Goal: Information Seeking & Learning: Check status

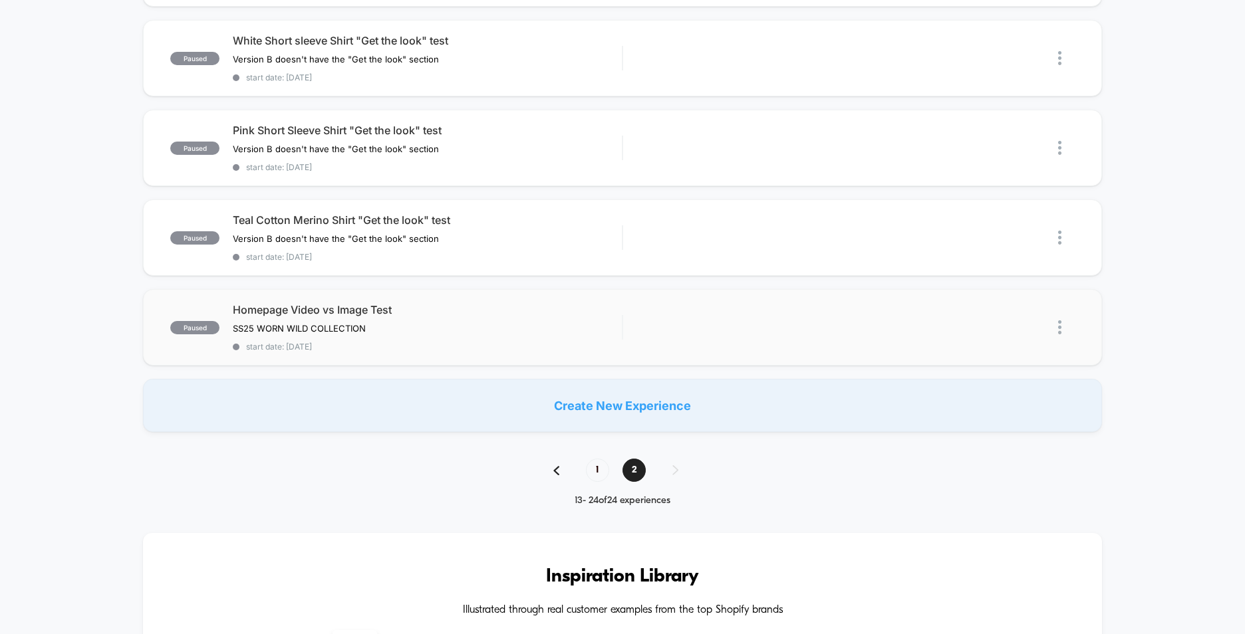
scroll to position [798, 0]
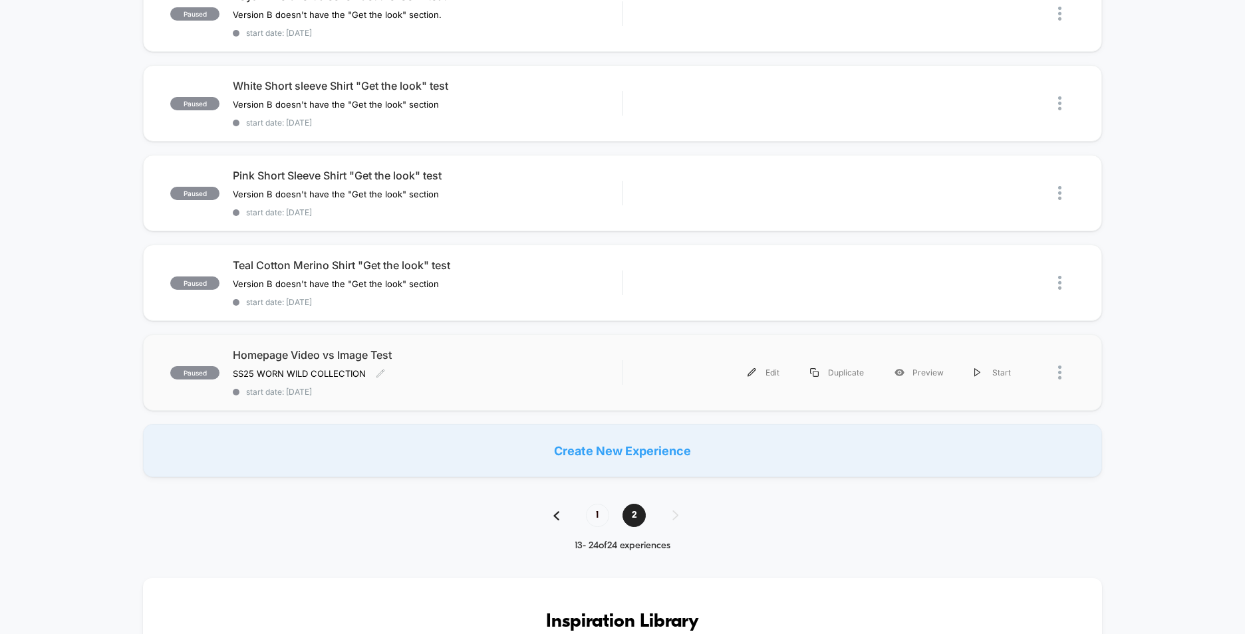
click at [435, 372] on div "SS25 WORN WILD COLLECTION Click to edit experience details SS25 WORN WILD COLLE…" at bounding box center [369, 373] width 272 height 11
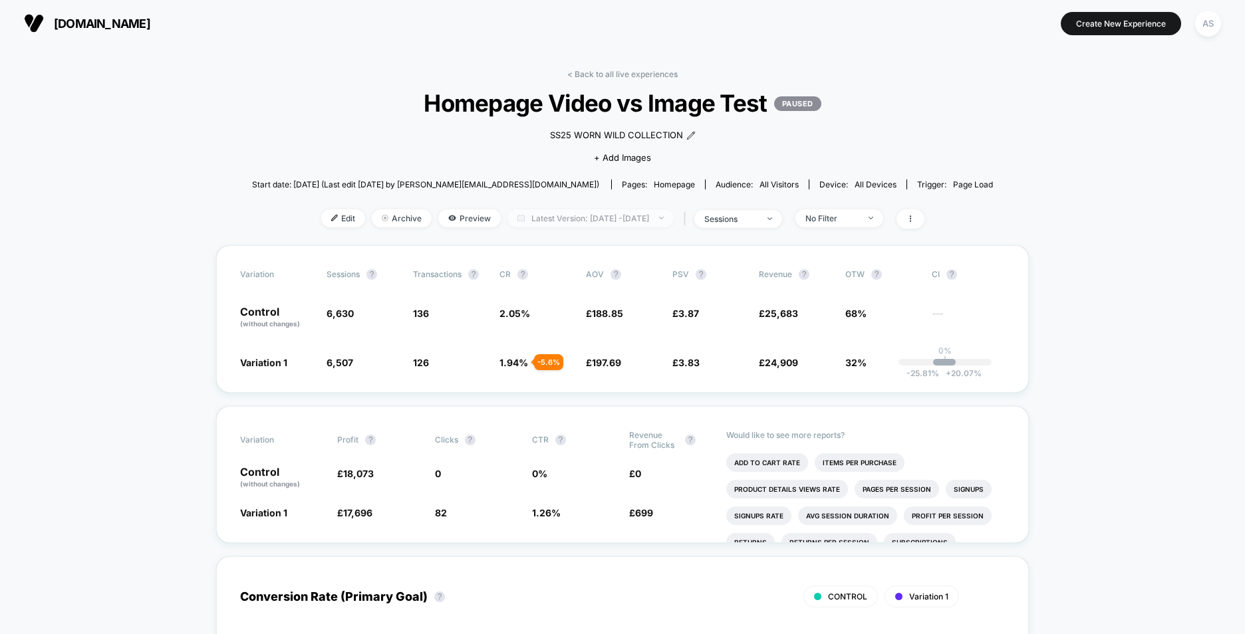
click at [674, 215] on span "Latest Version: [DATE] - [DATE]" at bounding box center [590, 218] width 166 height 18
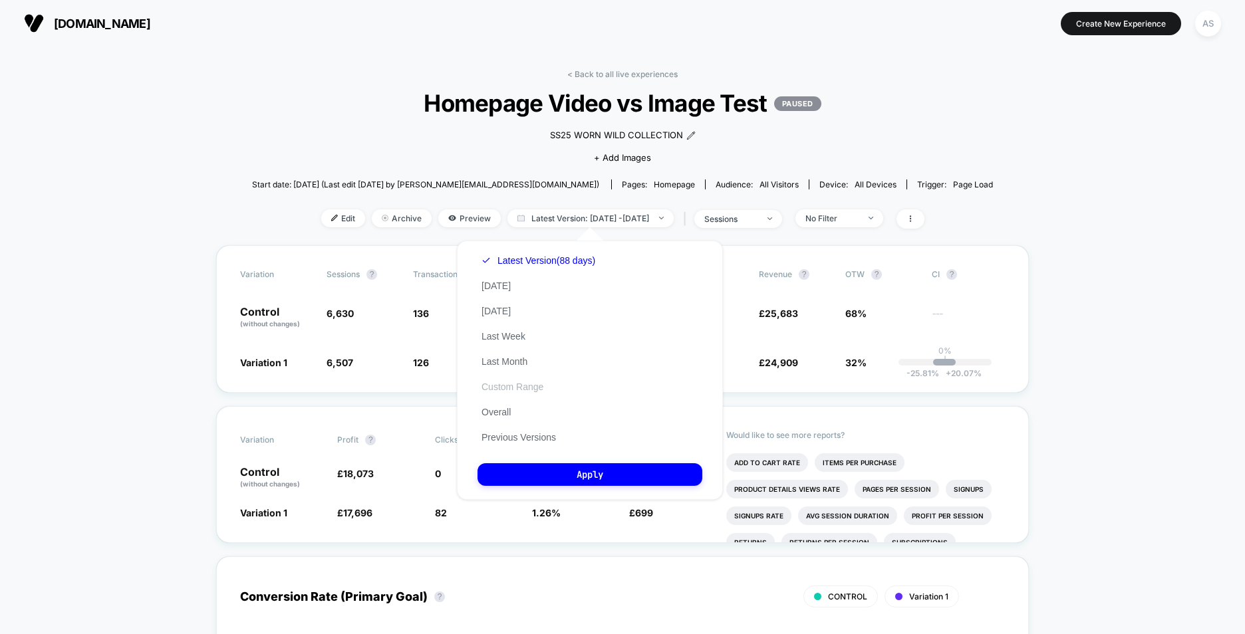
click at [513, 384] on button "Custom Range" at bounding box center [512, 387] width 70 height 12
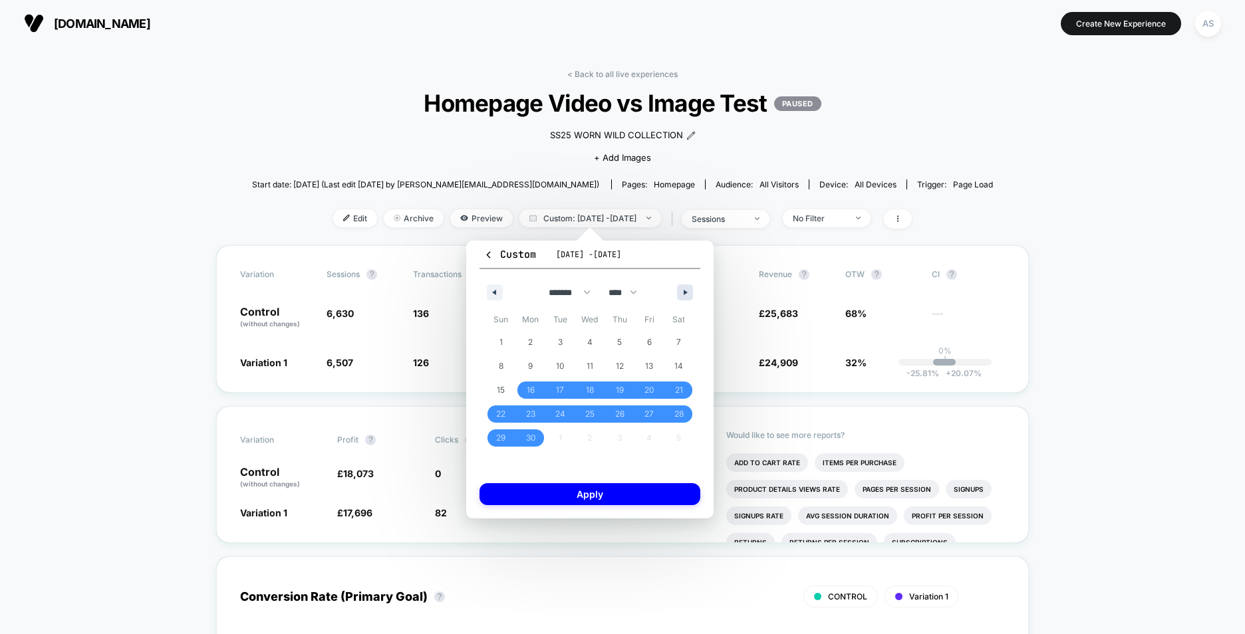
click at [692, 289] on button "button" at bounding box center [685, 293] width 16 height 16
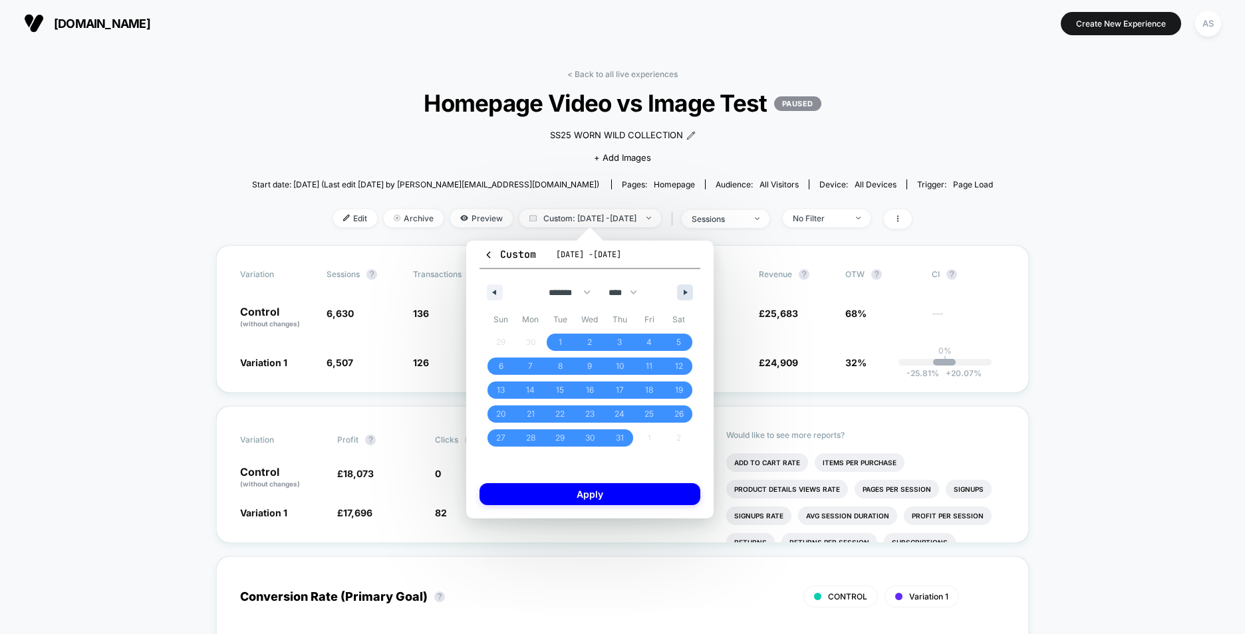
click at [687, 291] on icon "button" at bounding box center [686, 292] width 7 height 5
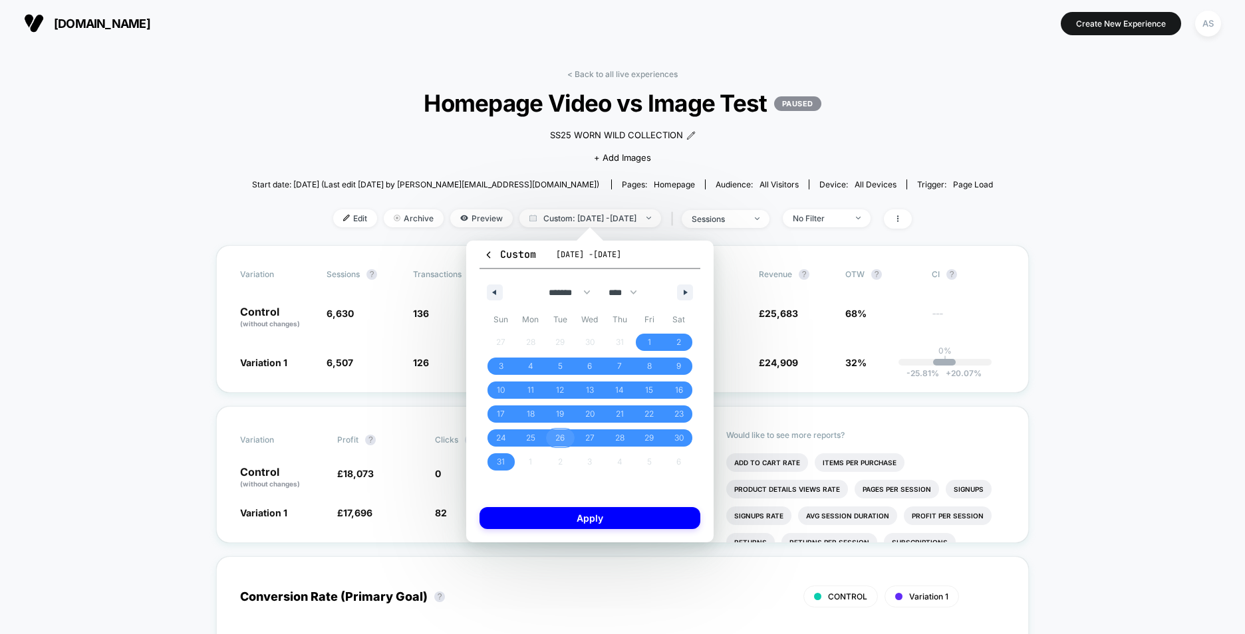
click at [560, 436] on span "26" at bounding box center [559, 438] width 9 height 24
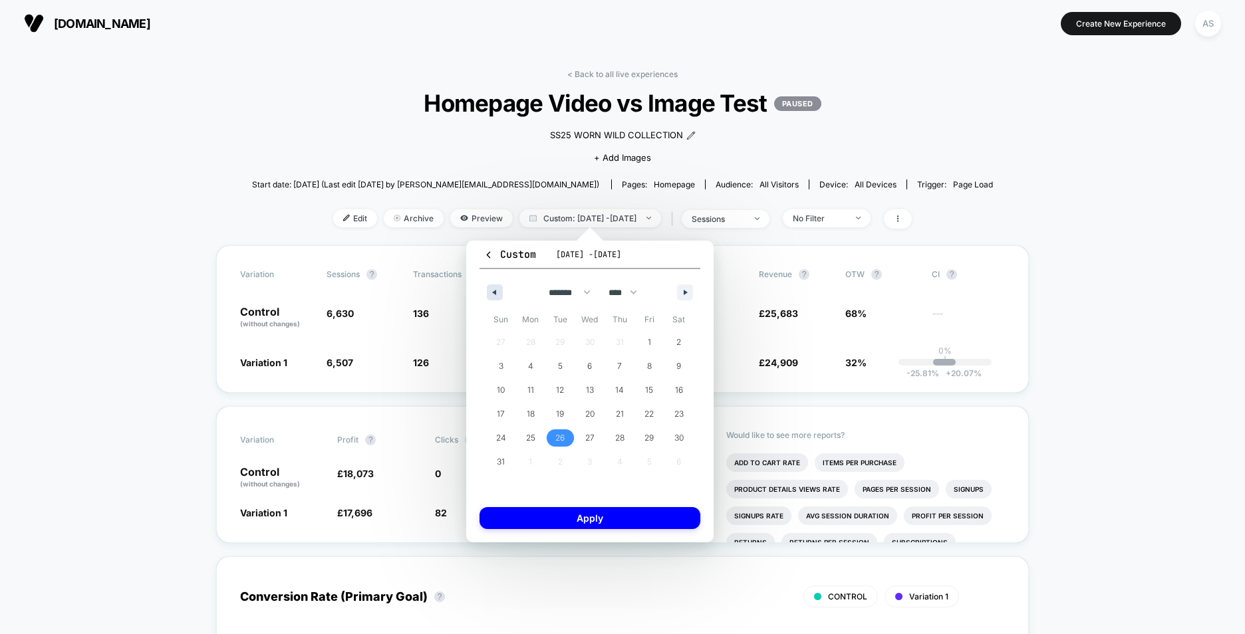
click at [495, 291] on icon "button" at bounding box center [492, 292] width 7 height 5
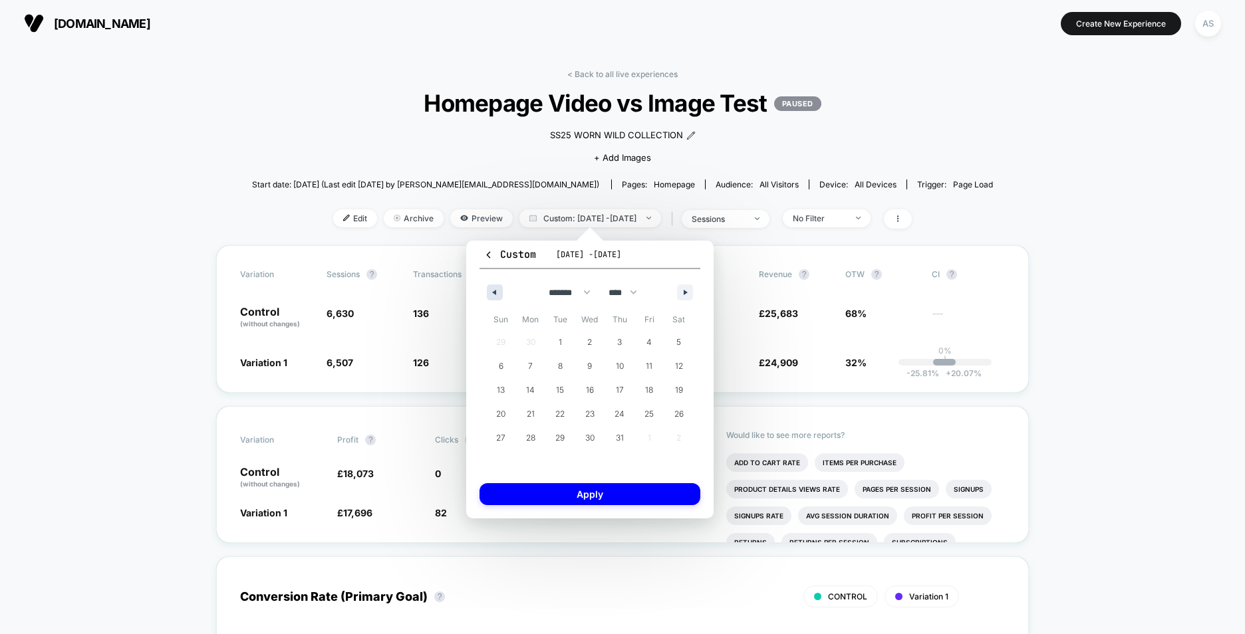
click at [495, 291] on icon "button" at bounding box center [492, 292] width 7 height 5
click at [532, 386] on span "16" at bounding box center [531, 390] width 8 height 24
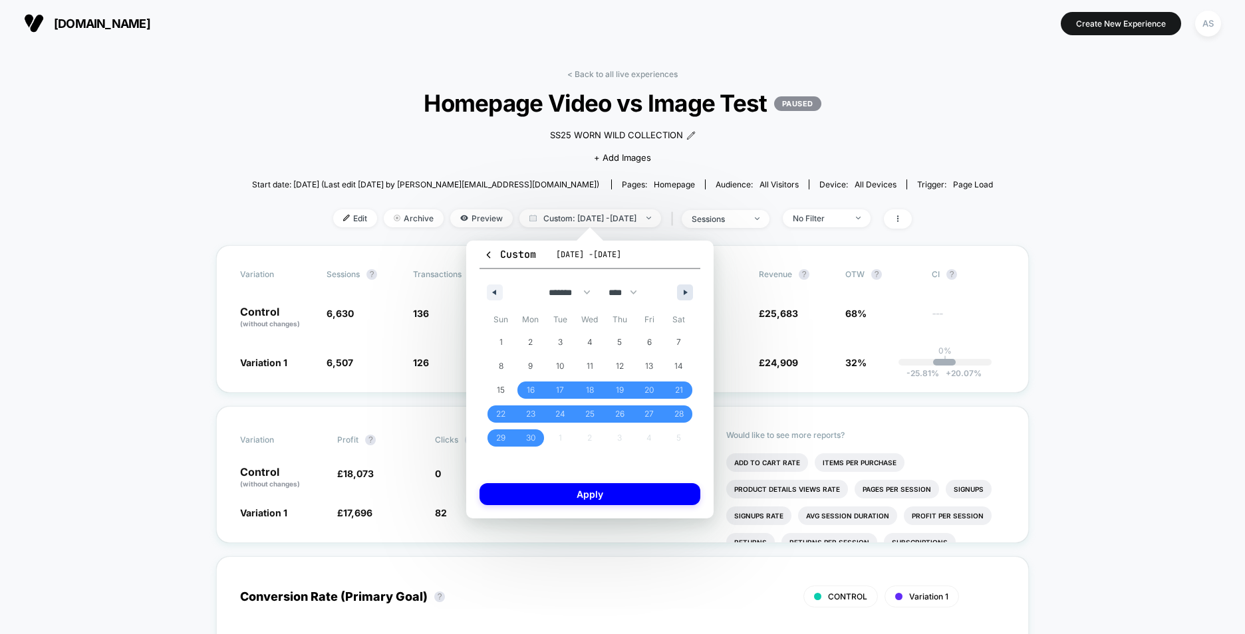
click at [682, 290] on button "button" at bounding box center [685, 293] width 16 height 16
click at [682, 291] on button "button" at bounding box center [685, 293] width 16 height 16
select select "*"
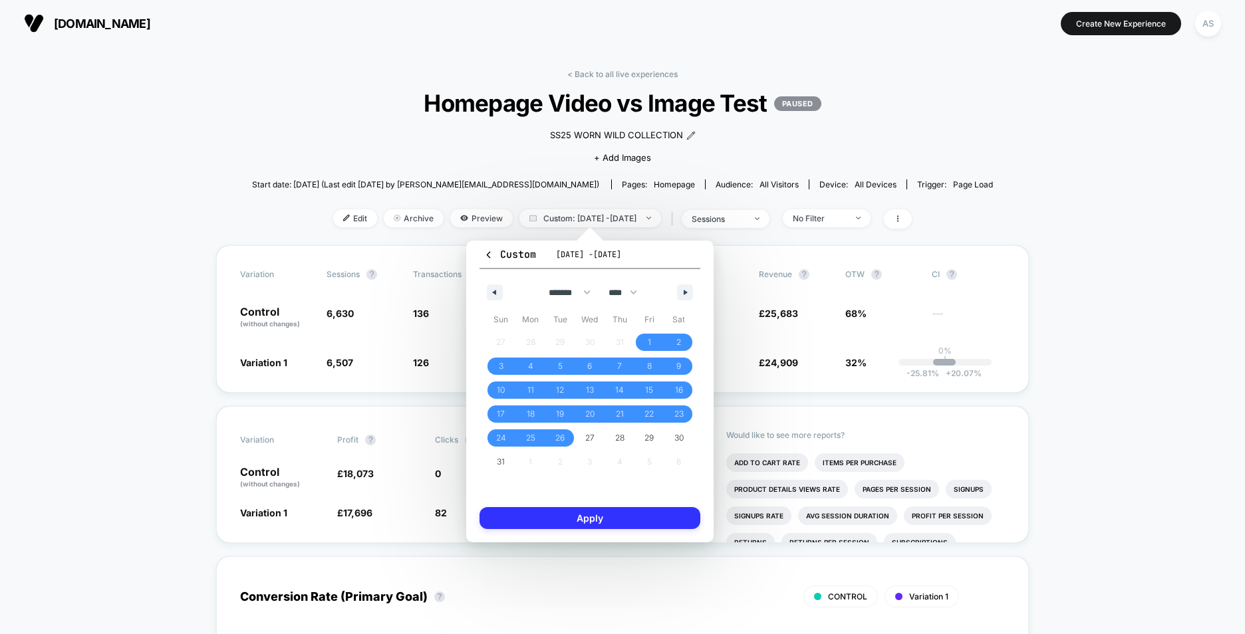
click at [591, 513] on button "Apply" at bounding box center [589, 518] width 221 height 22
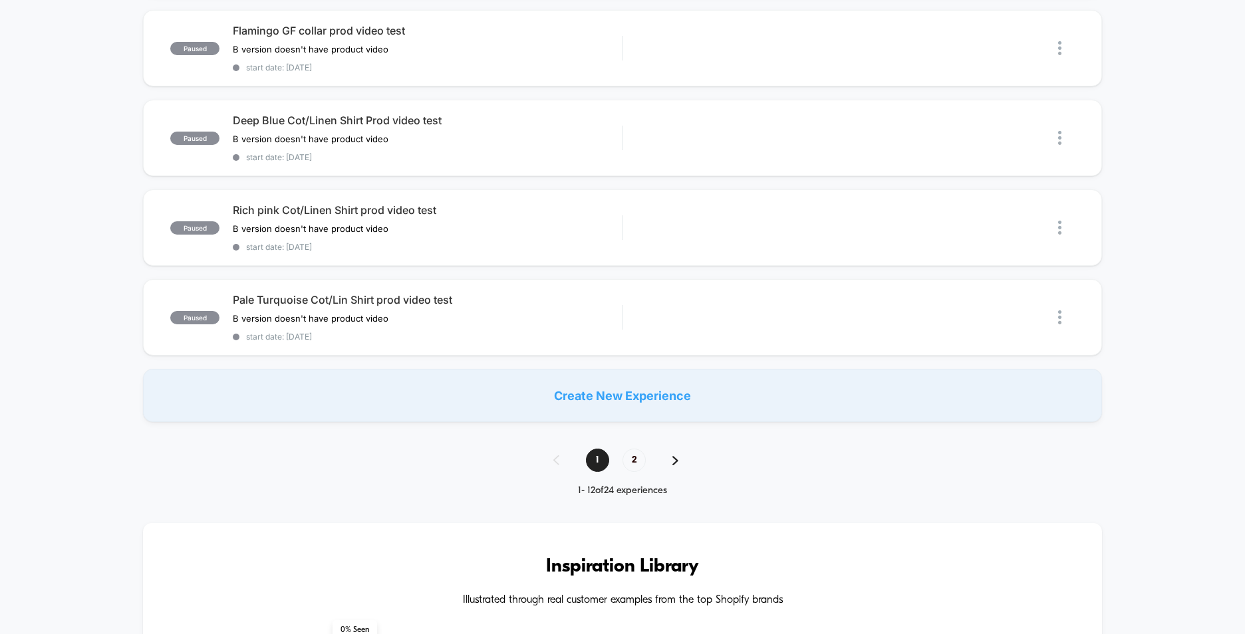
scroll to position [1064, 0]
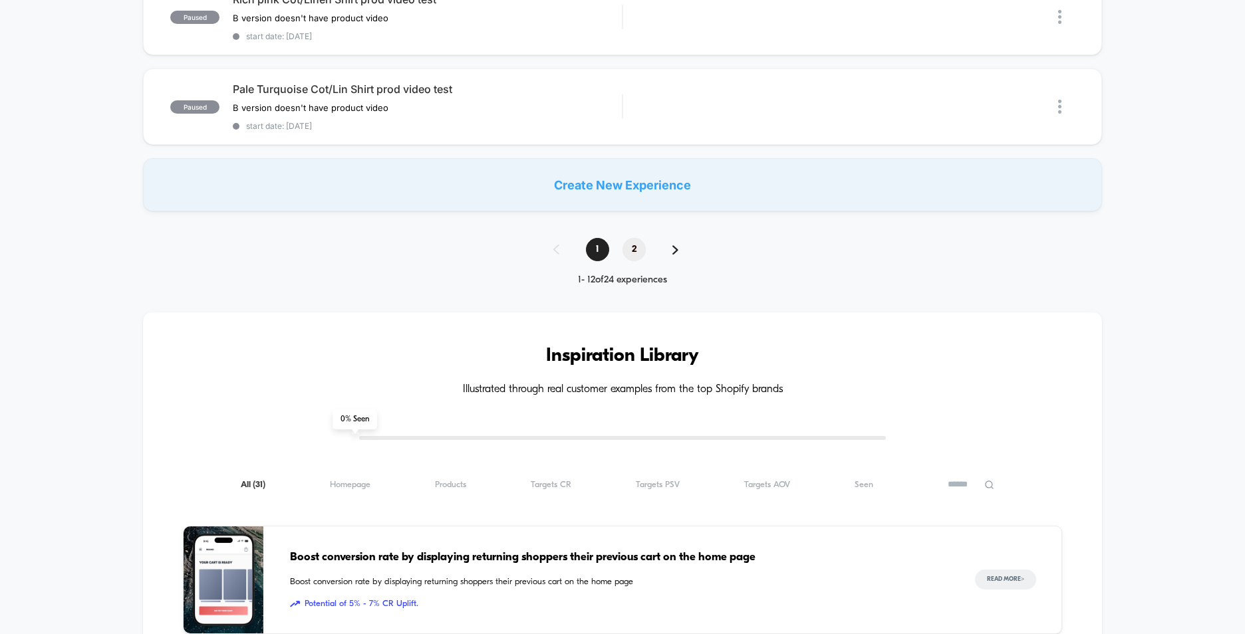
click at [630, 252] on span "2" at bounding box center [633, 249] width 23 height 23
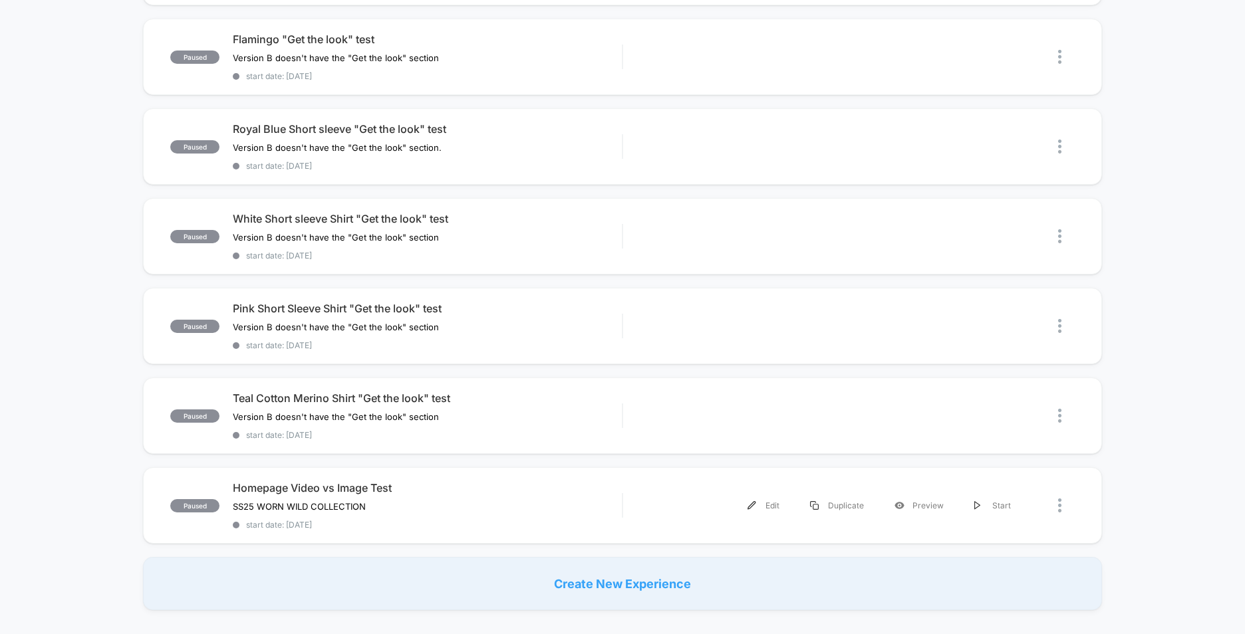
scroll to position [864, 0]
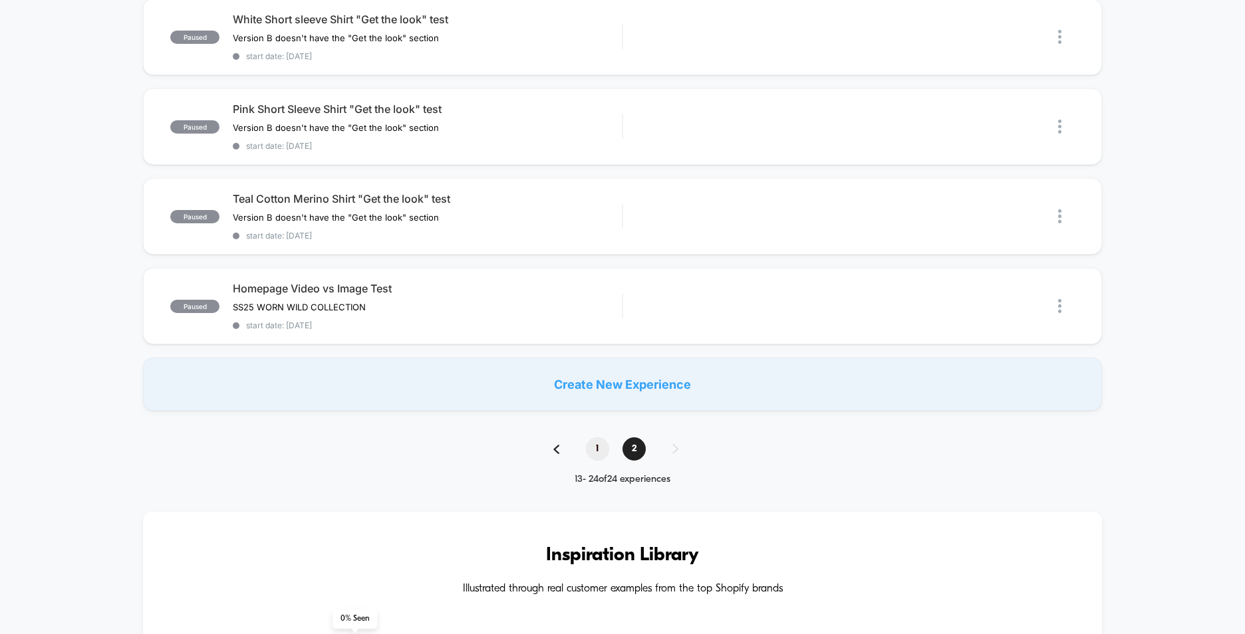
click at [600, 443] on span "1" at bounding box center [597, 448] width 23 height 23
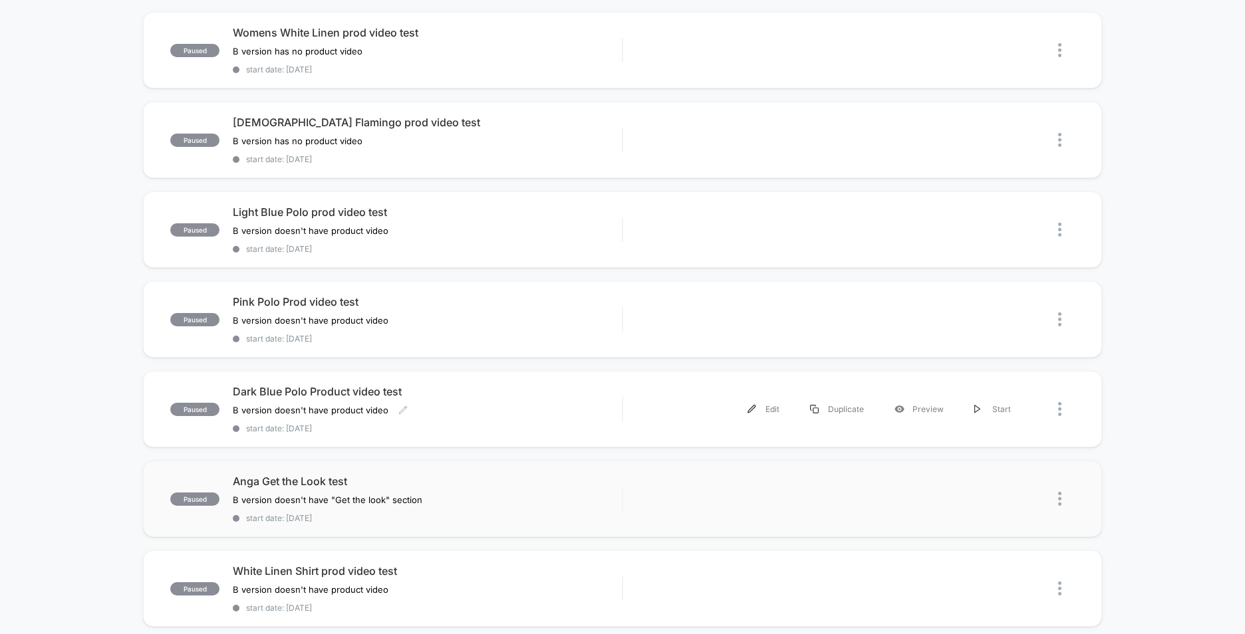
scroll to position [199, 0]
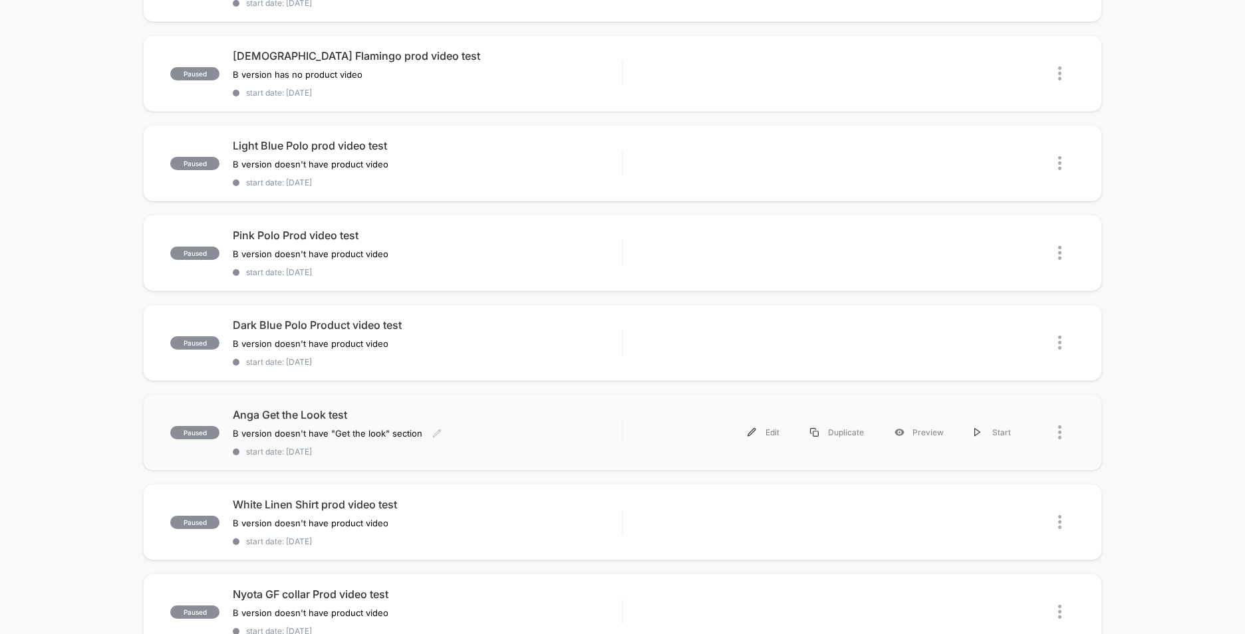
click at [463, 428] on div "Anga Get the Look test B version doesn't have "Get the look" section Click to e…" at bounding box center [427, 432] width 389 height 49
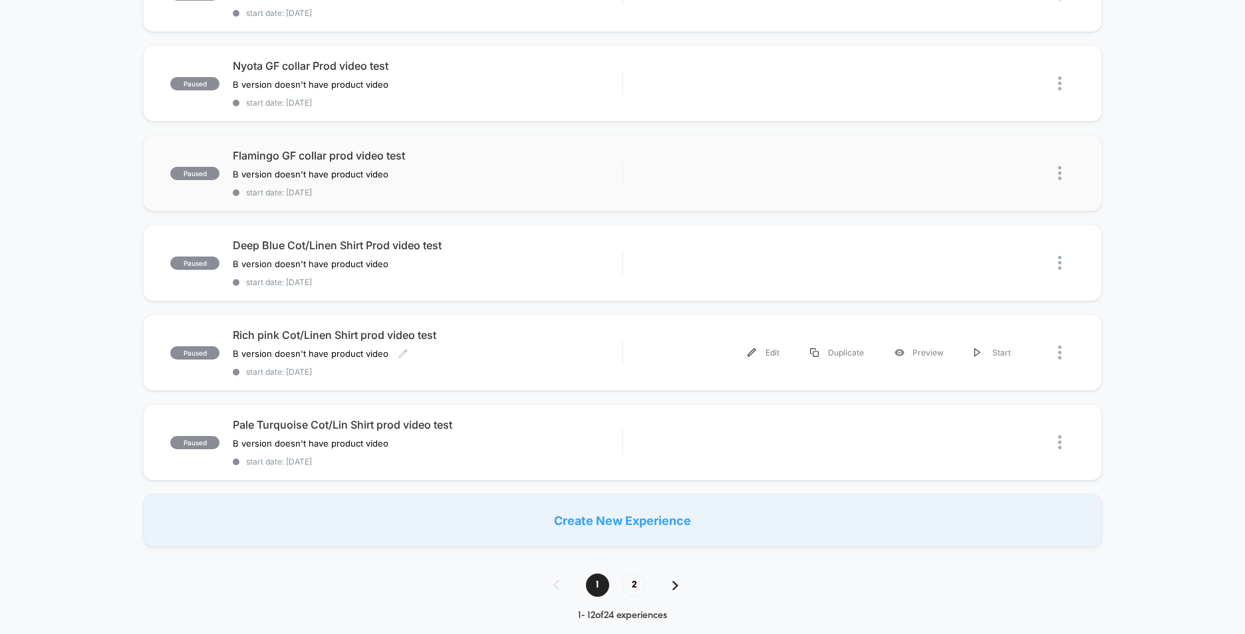
scroll to position [731, 0]
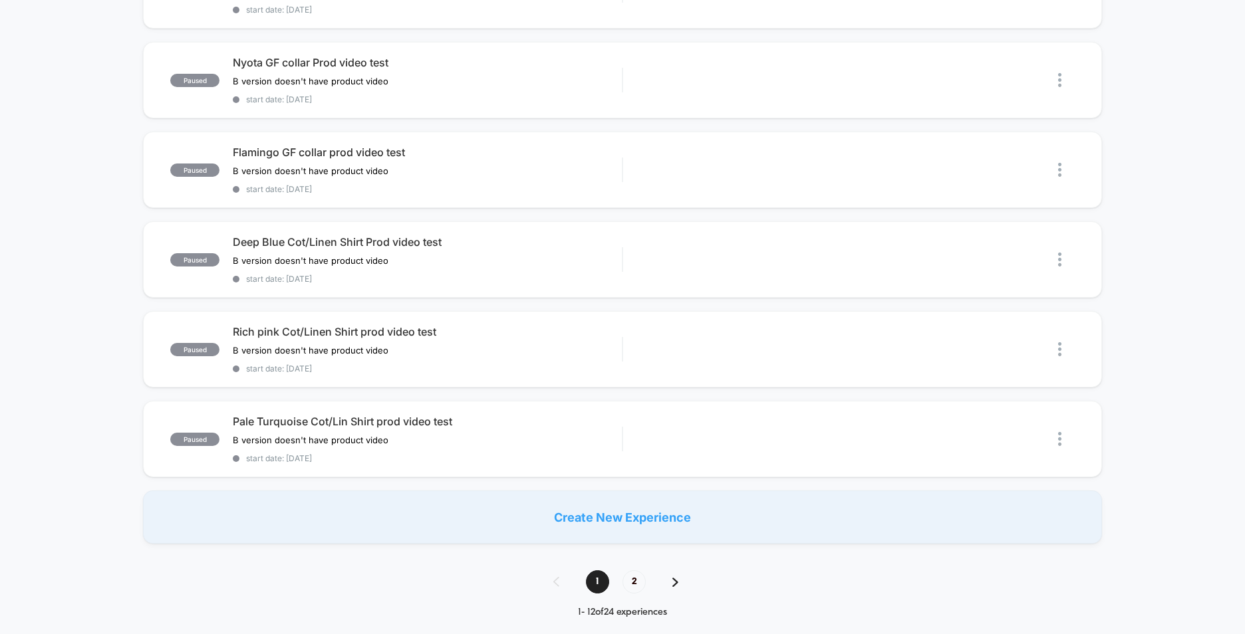
click at [679, 583] on div "1 2" at bounding box center [622, 581] width 165 height 23
click at [675, 583] on img at bounding box center [675, 582] width 6 height 9
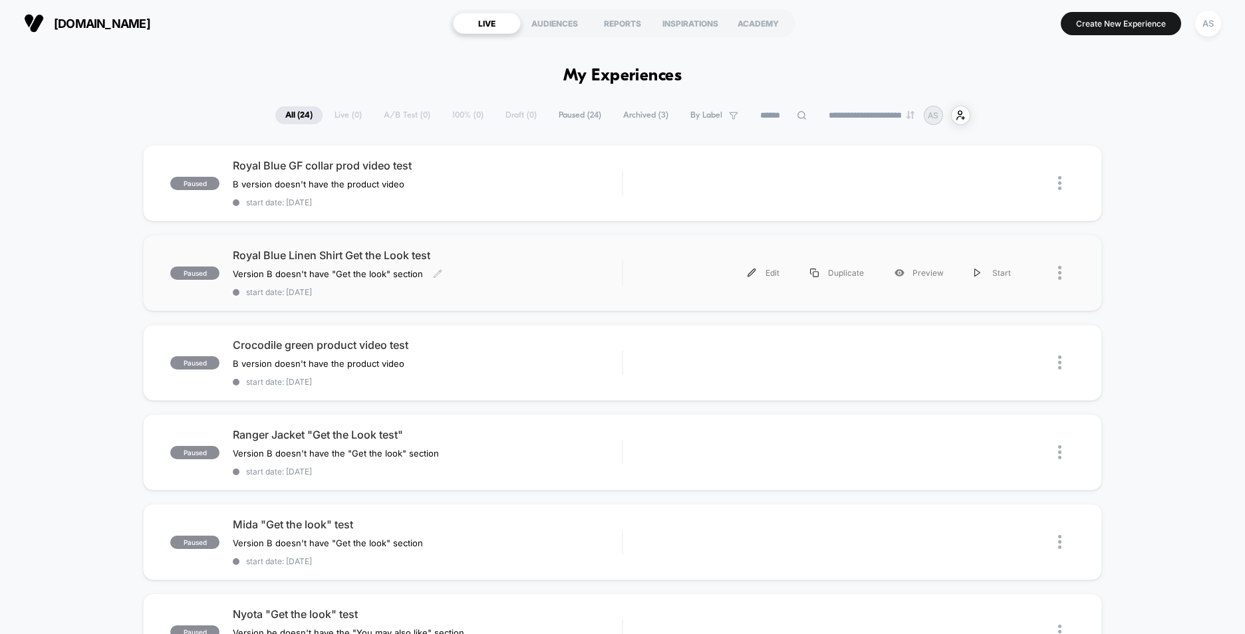
click at [484, 277] on div "Version B doesn't have "Get the look" section Click to edit experience details …" at bounding box center [369, 274] width 272 height 11
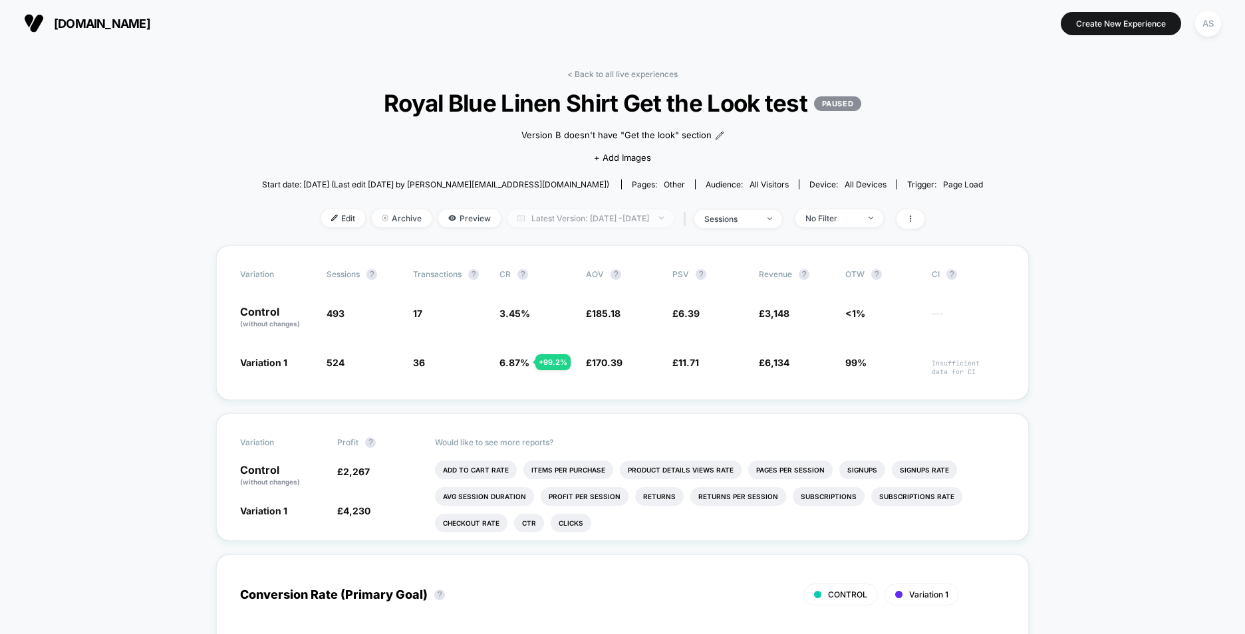
click at [664, 218] on img at bounding box center [661, 218] width 5 height 3
select select "*"
select select "****"
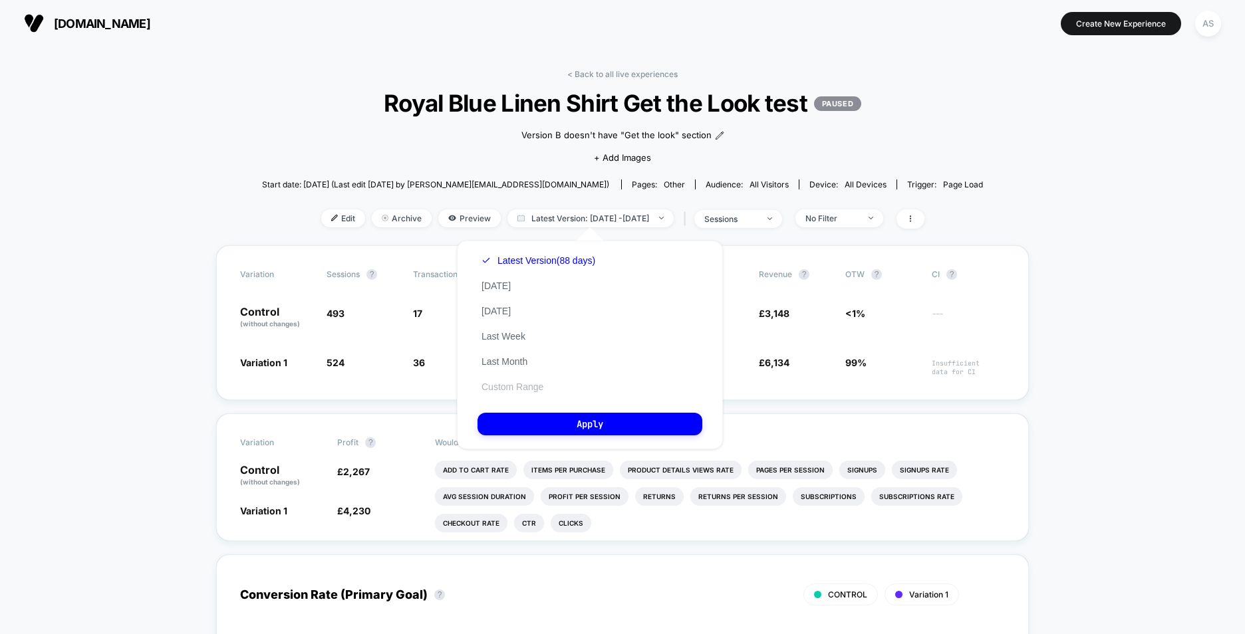
click at [524, 382] on button "Custom Range" at bounding box center [512, 387] width 70 height 12
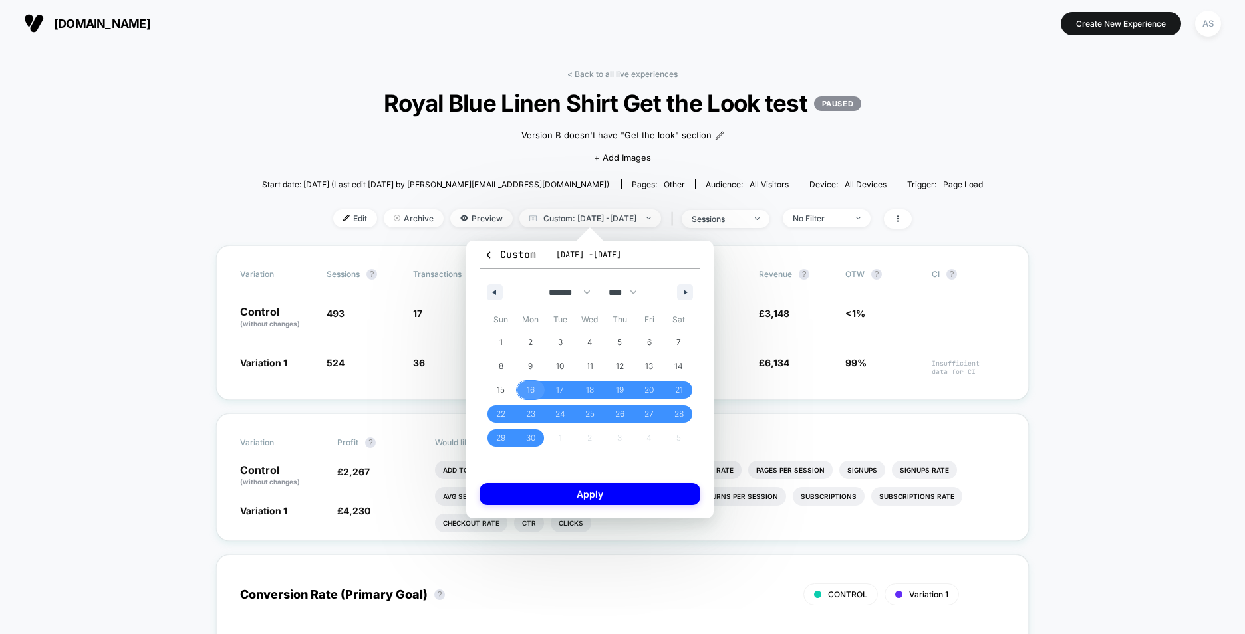
click at [533, 389] on span "16" at bounding box center [531, 390] width 8 height 24
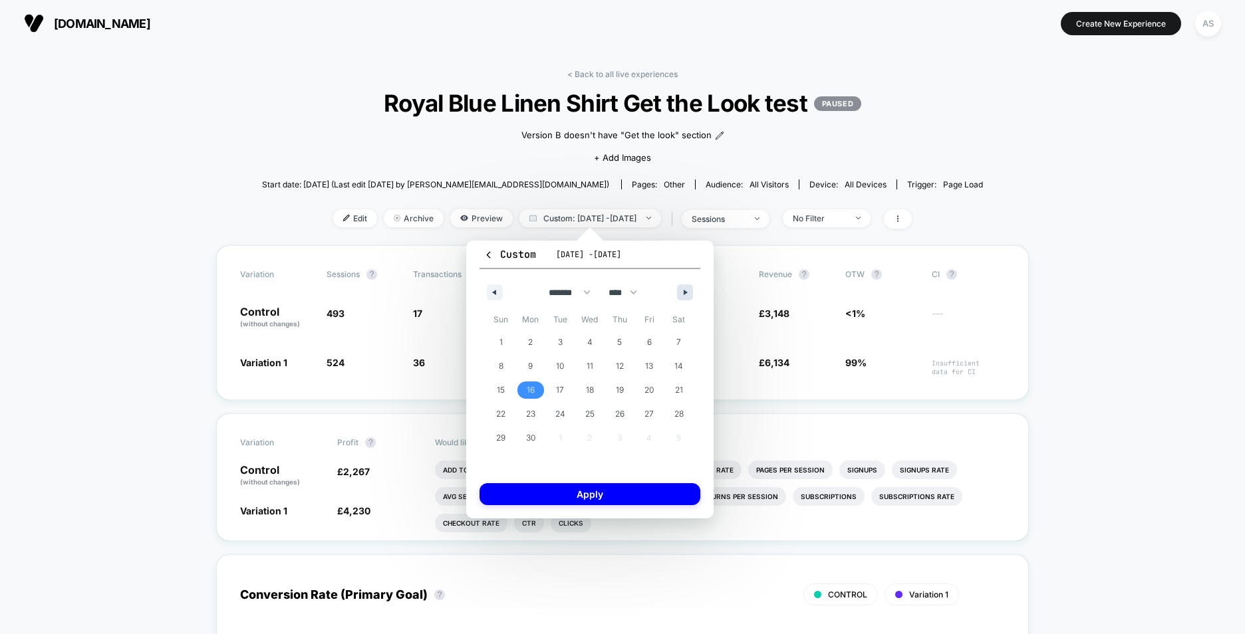
click at [686, 295] on button "button" at bounding box center [685, 293] width 16 height 16
click at [686, 295] on icon "button" at bounding box center [686, 292] width 7 height 5
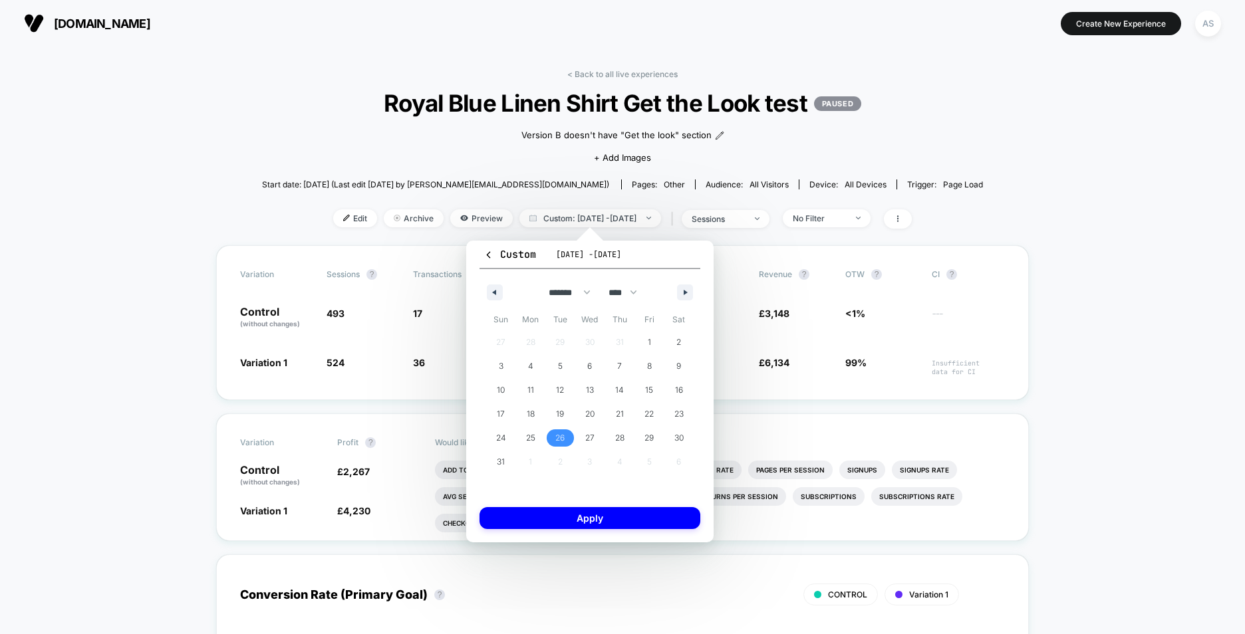
click at [560, 435] on span "26" at bounding box center [559, 438] width 9 height 24
select select "*"
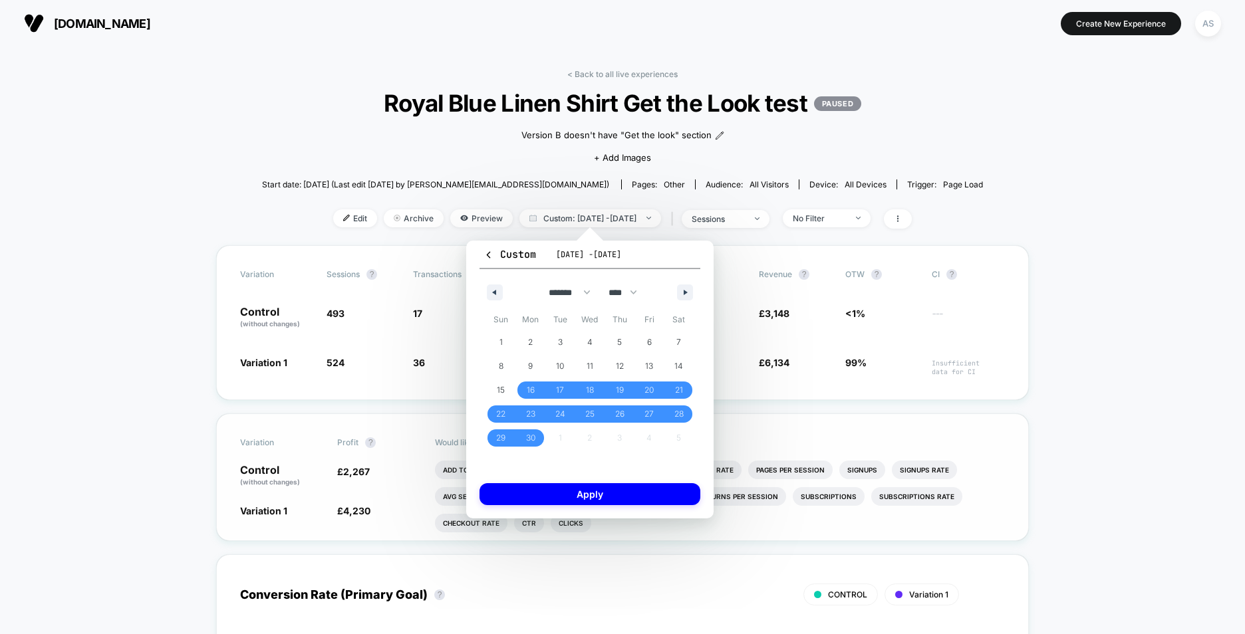
click at [590, 495] on button "Apply" at bounding box center [589, 494] width 221 height 22
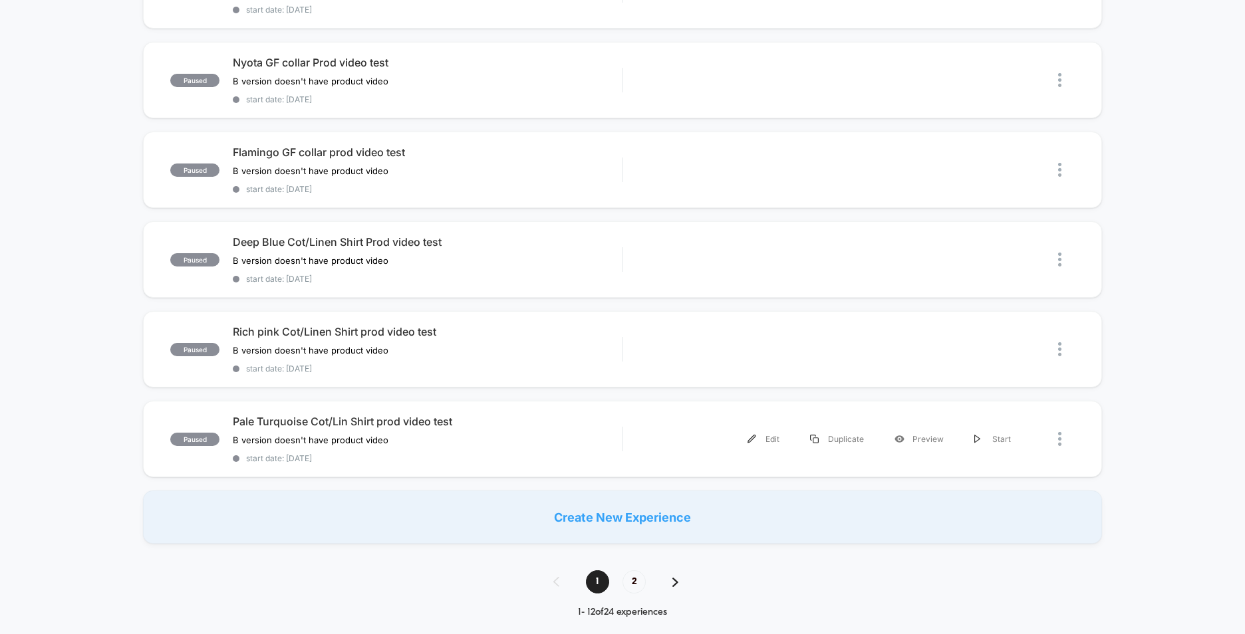
scroll to position [1064, 0]
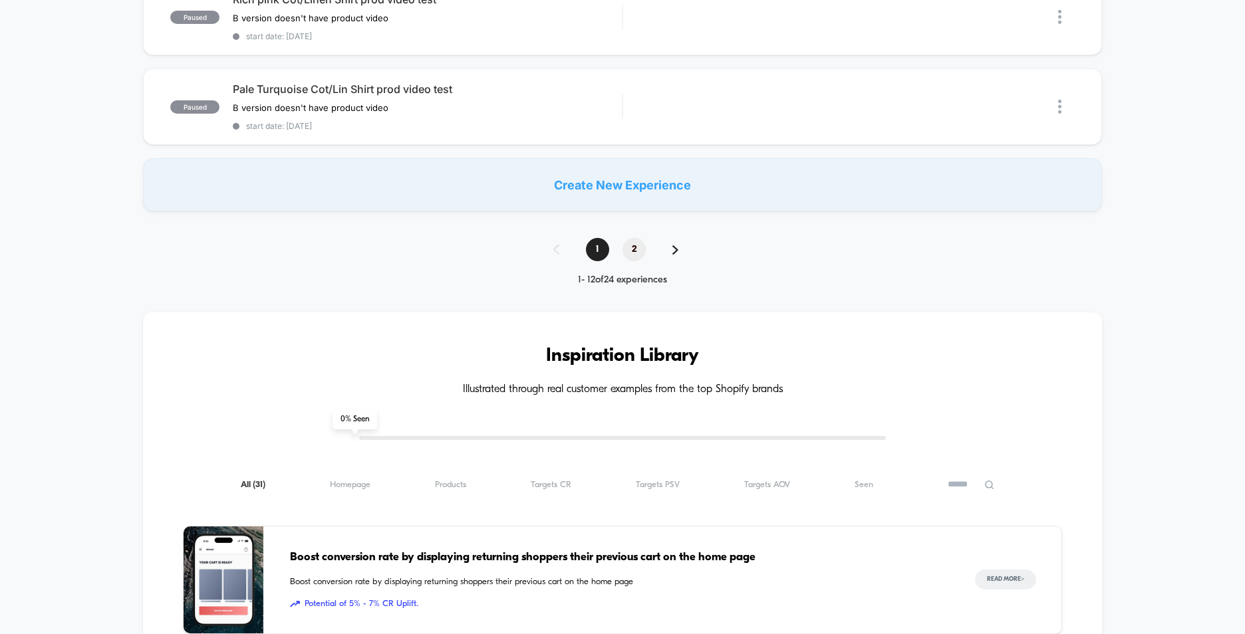
click at [635, 248] on span "2" at bounding box center [633, 249] width 23 height 23
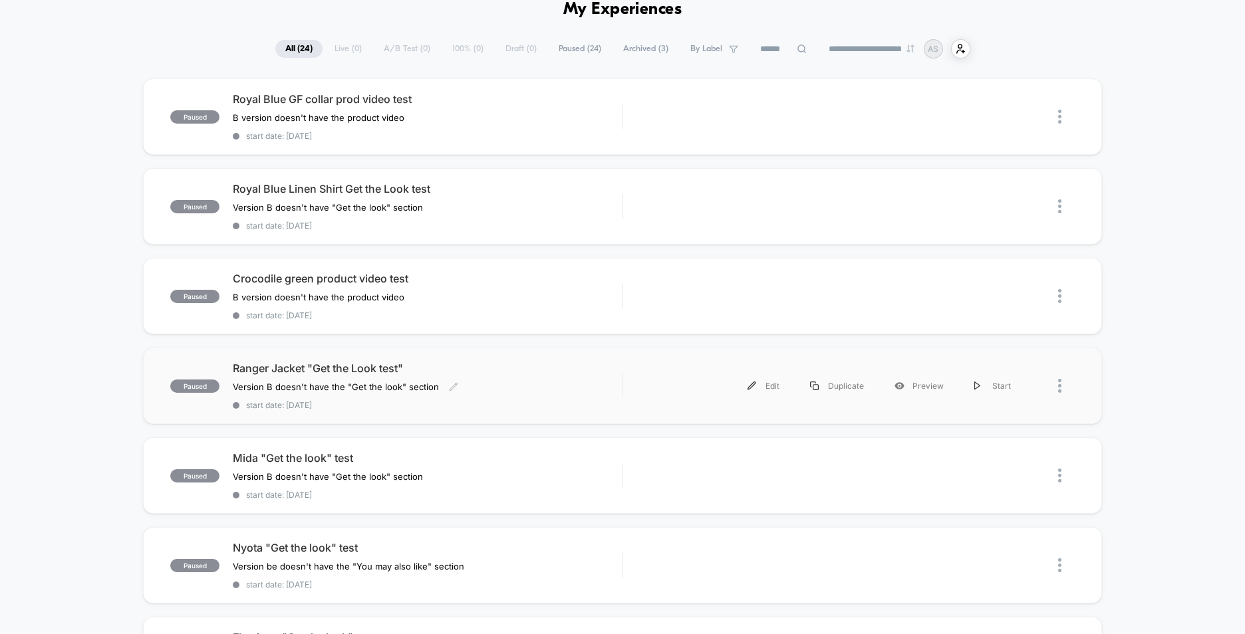
scroll to position [133, 0]
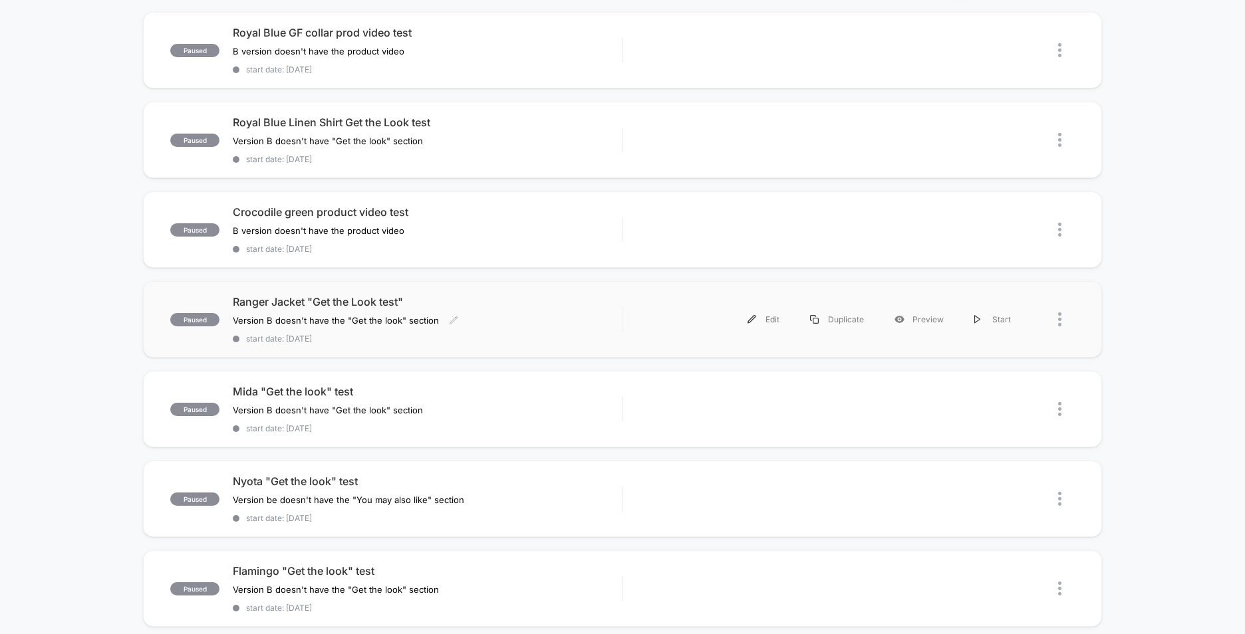
click at [497, 313] on div "Ranger Jacket "Get the Look test" Version B doesn't have the "Get the look" sec…" at bounding box center [427, 319] width 389 height 49
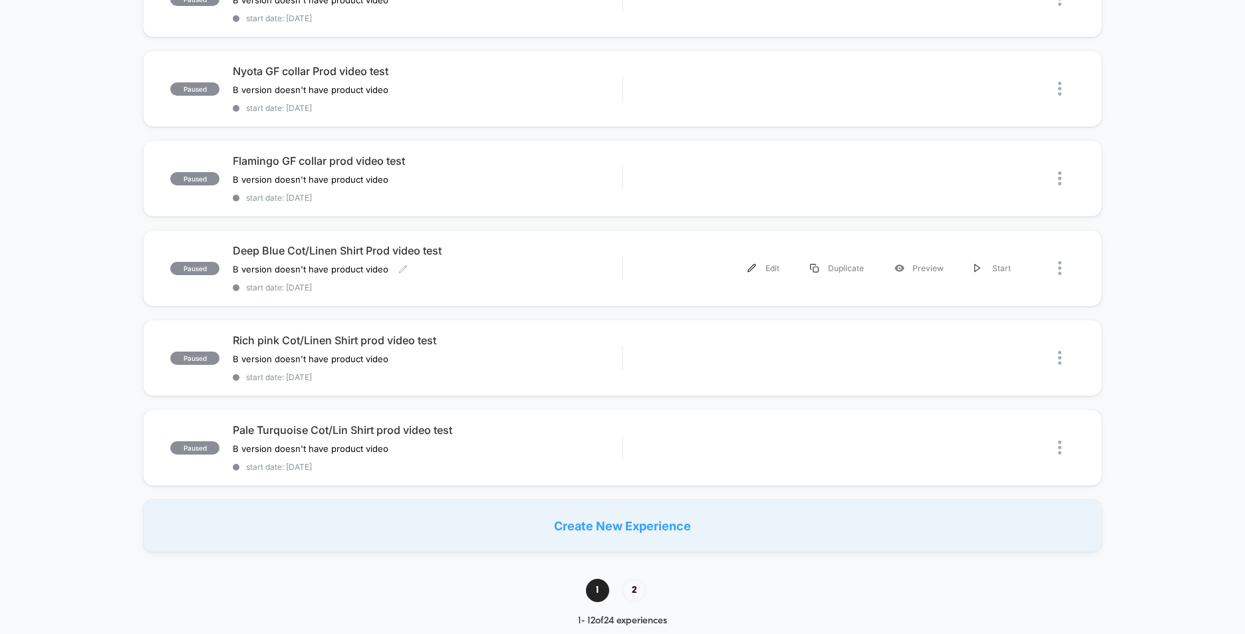
scroll to position [864, 0]
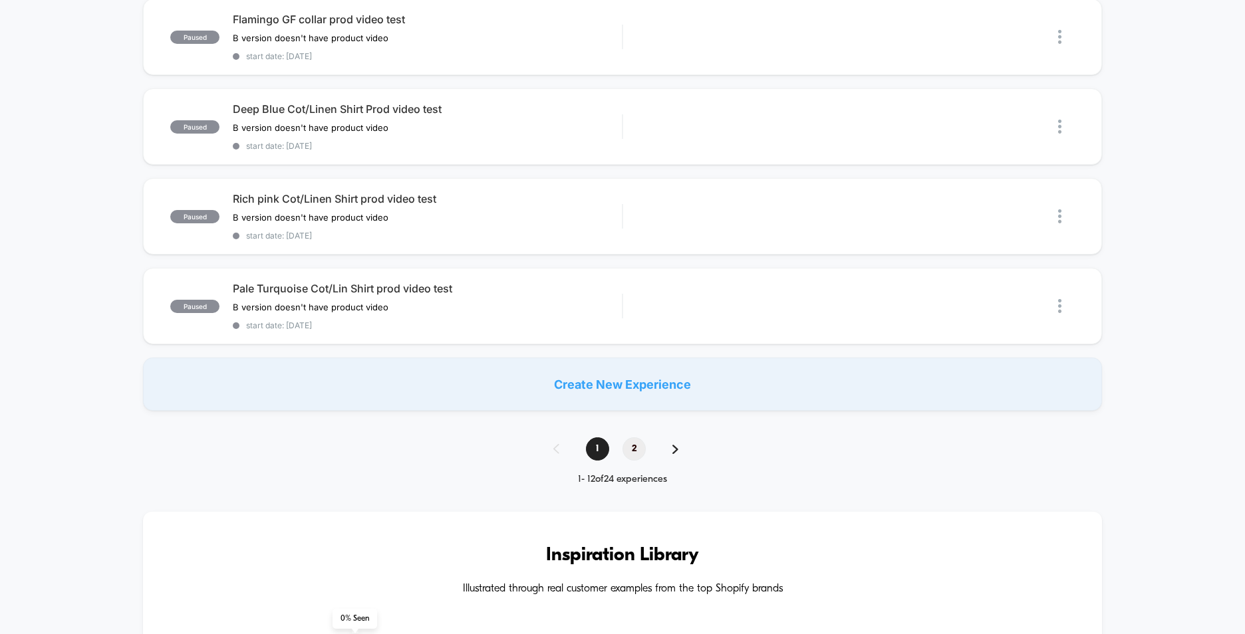
click at [634, 447] on span "2" at bounding box center [633, 448] width 23 height 23
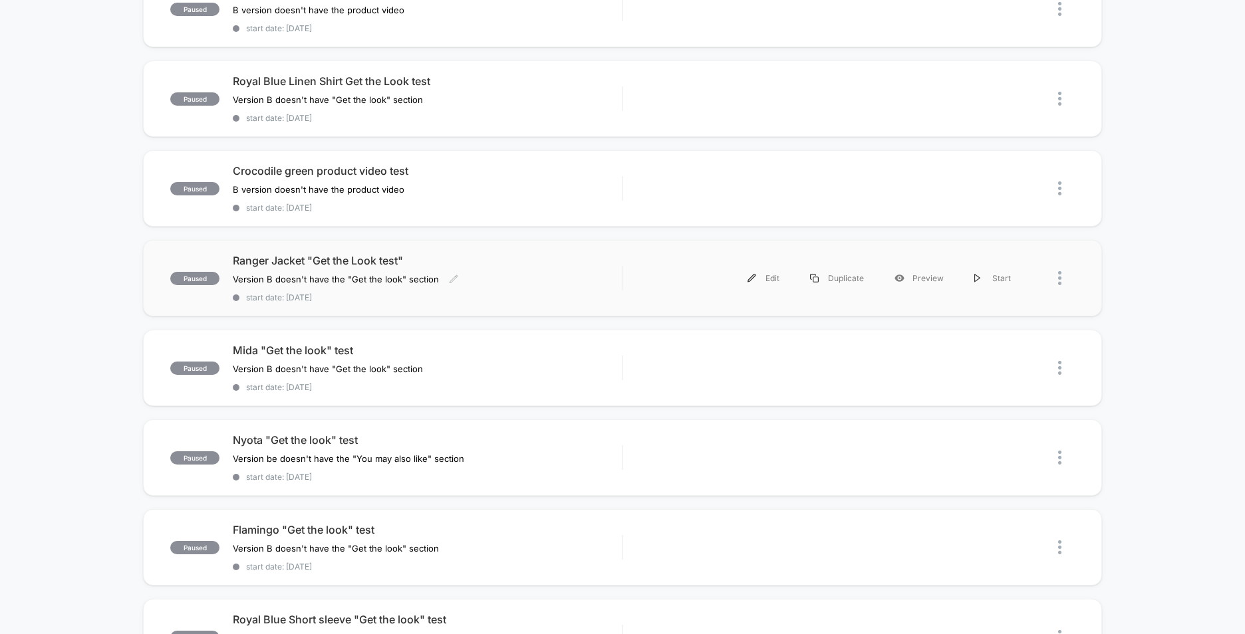
scroll to position [199, 0]
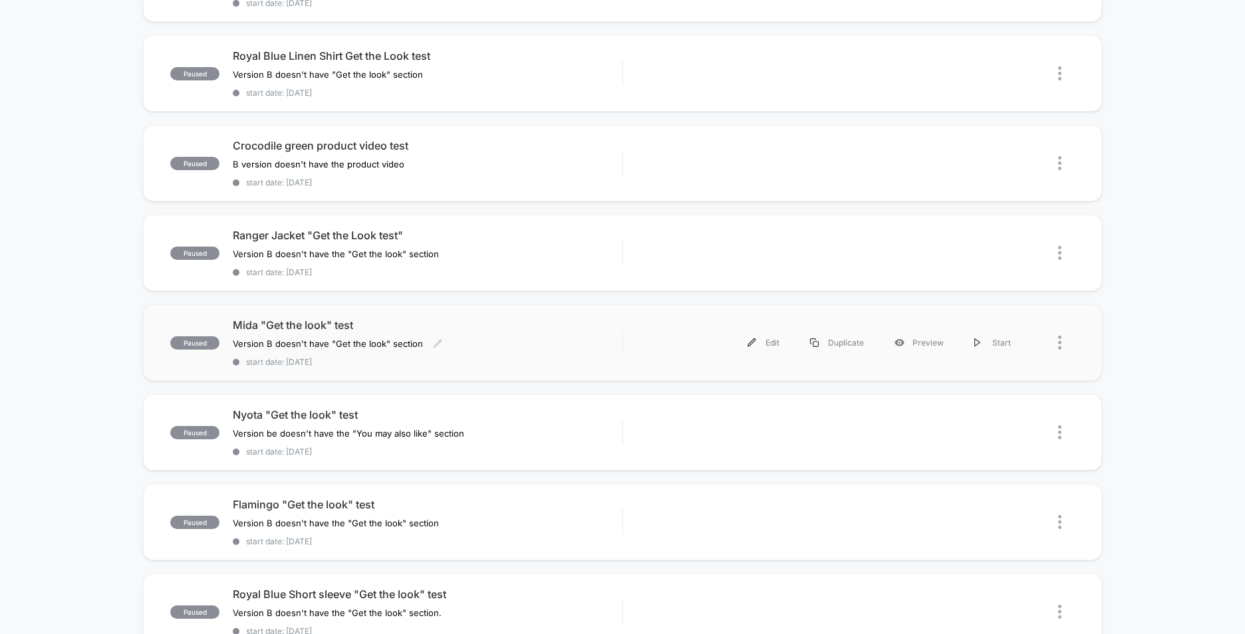
click at [587, 334] on div "Mida "Get the look" test Version B doesn't have "Get the look" section Click to…" at bounding box center [427, 342] width 389 height 49
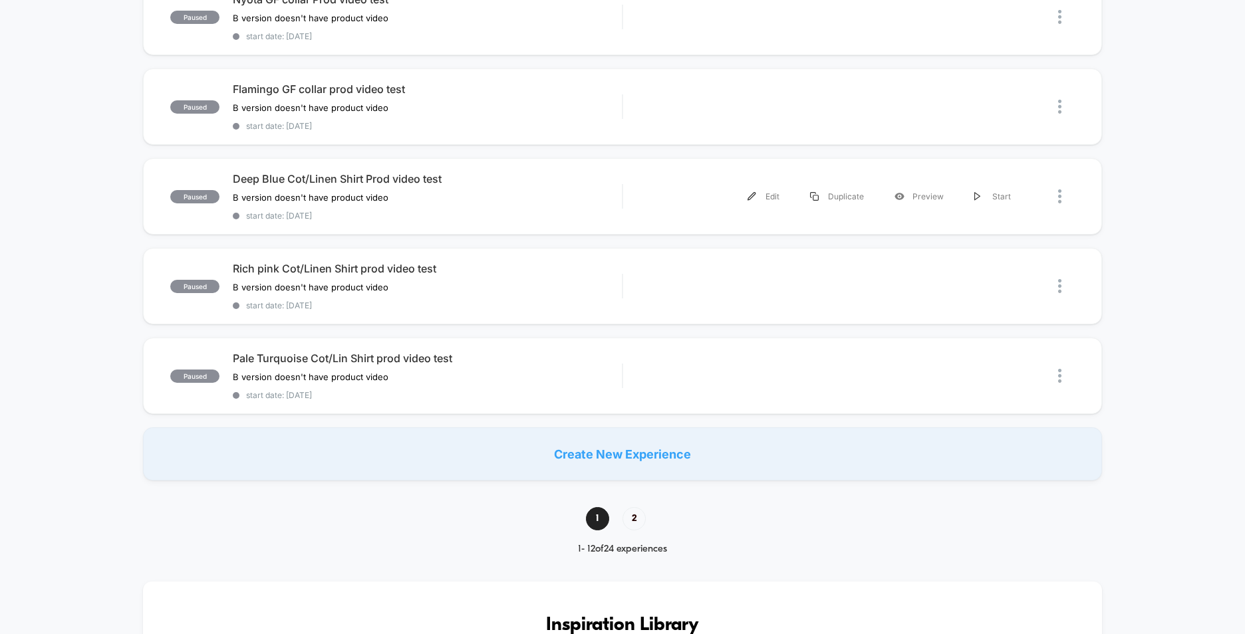
scroll to position [931, 0]
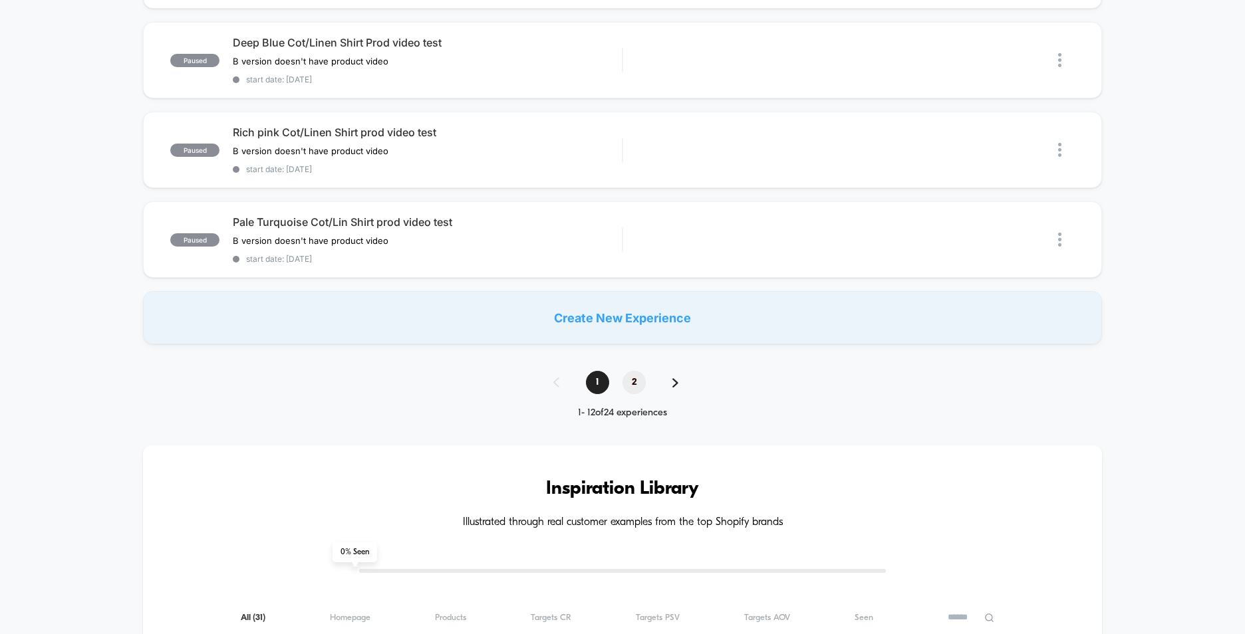
click at [638, 379] on span "2" at bounding box center [633, 382] width 23 height 23
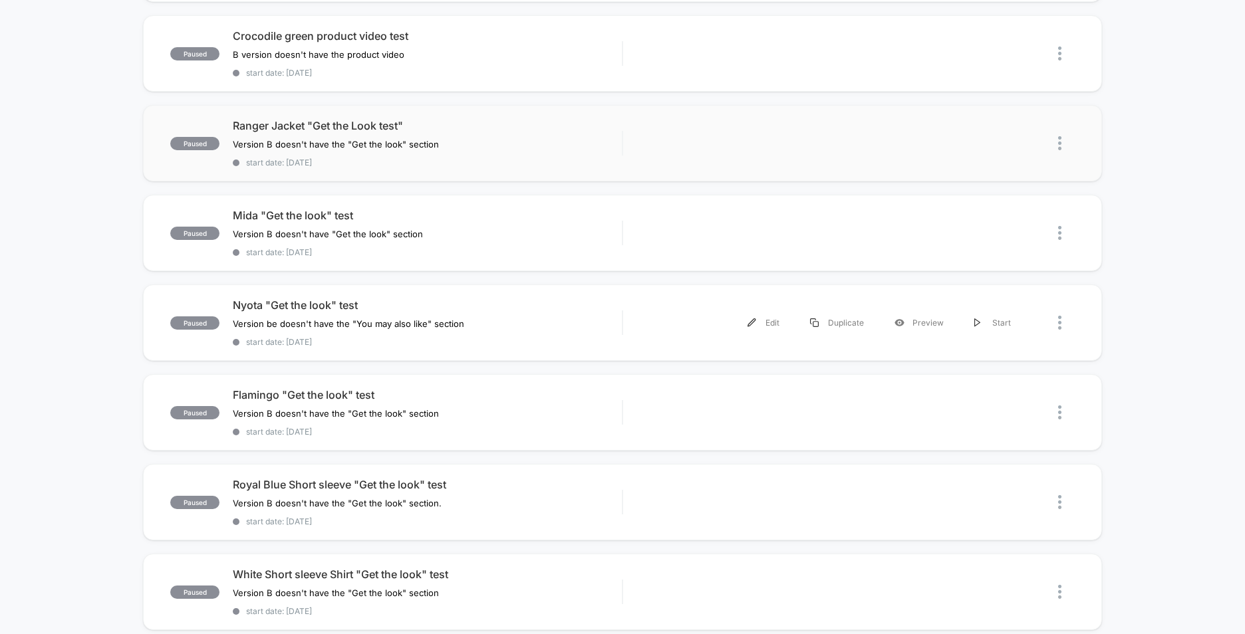
scroll to position [332, 0]
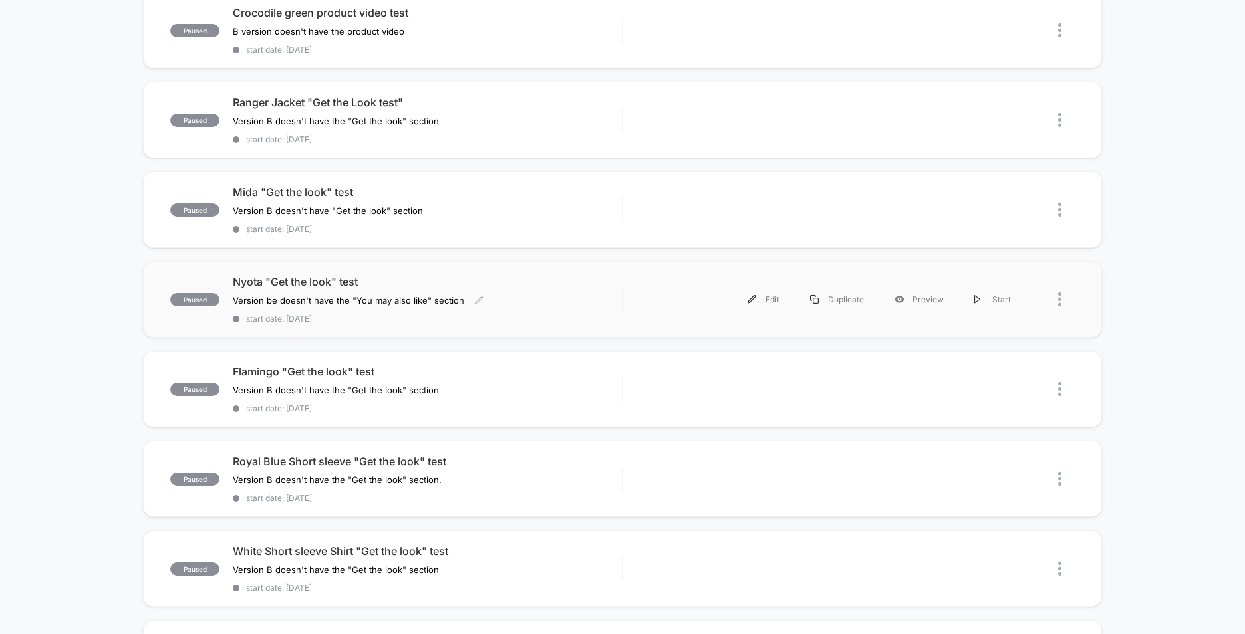
click at [521, 292] on div "Nyota "Get the look" test Version be doesn't have the "You may also like" secti…" at bounding box center [427, 299] width 389 height 49
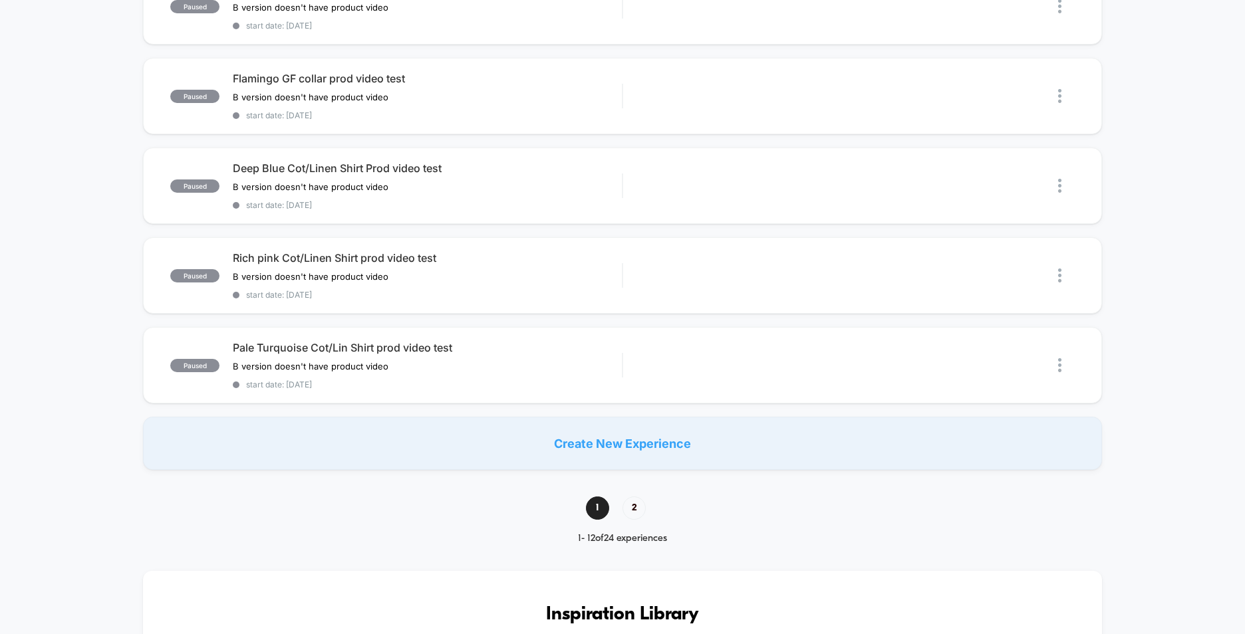
scroll to position [931, 0]
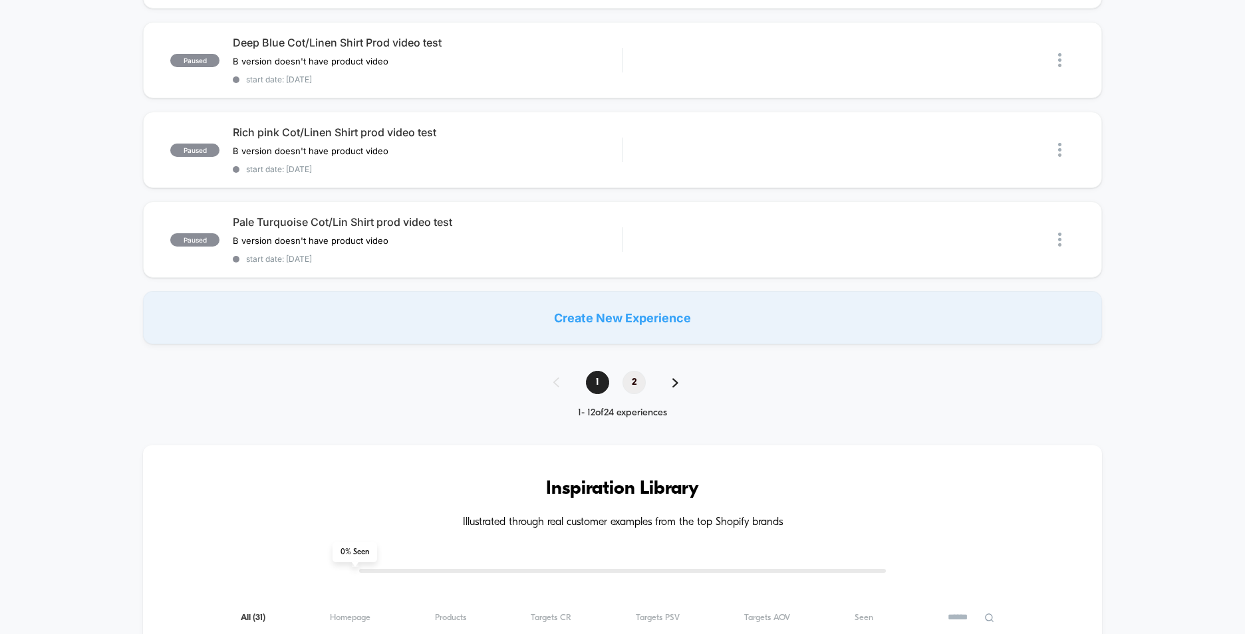
click at [641, 381] on span "2" at bounding box center [633, 382] width 23 height 23
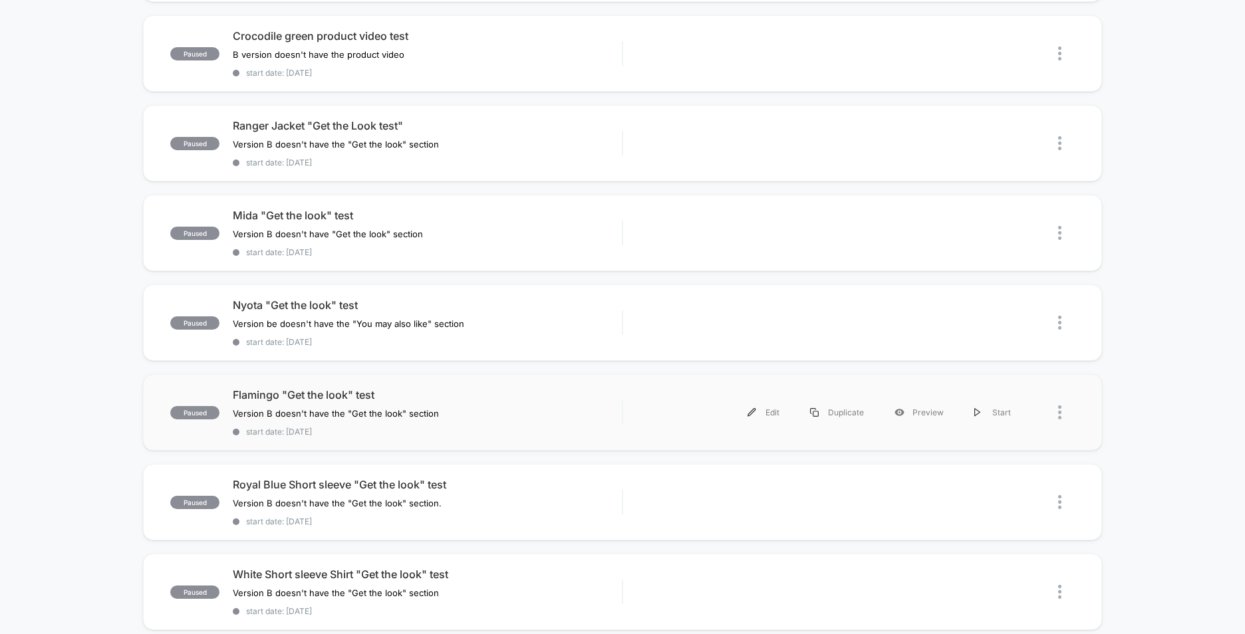
scroll to position [332, 0]
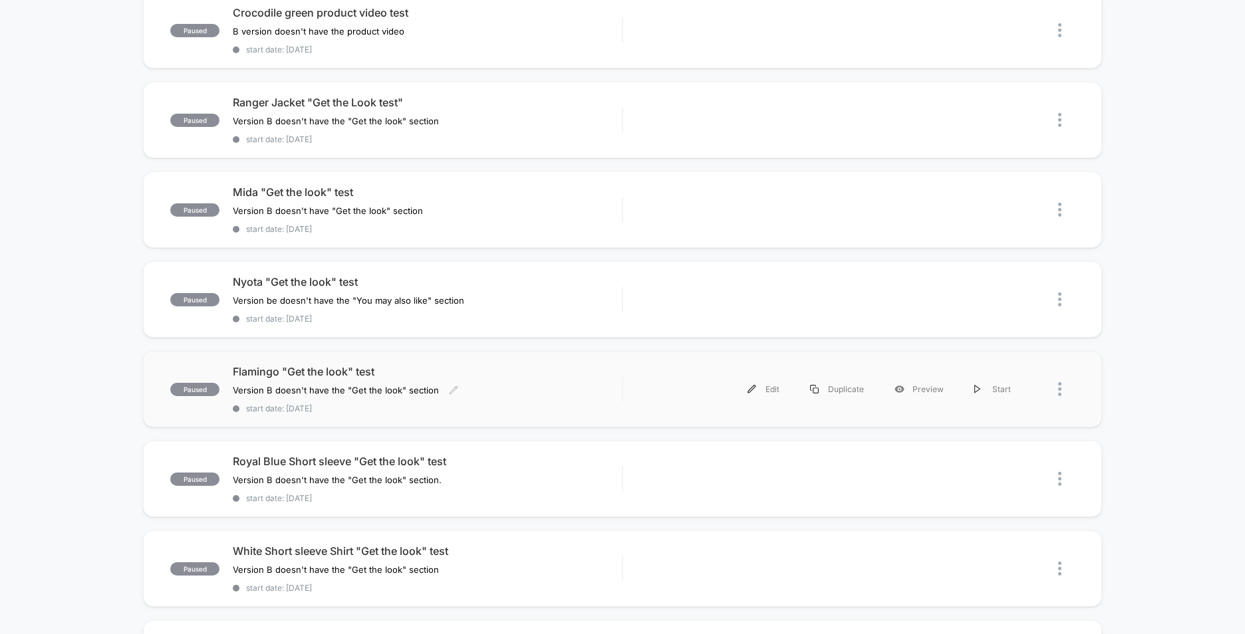
click at [553, 374] on span "Flamingo "Get the look" test" at bounding box center [427, 371] width 389 height 13
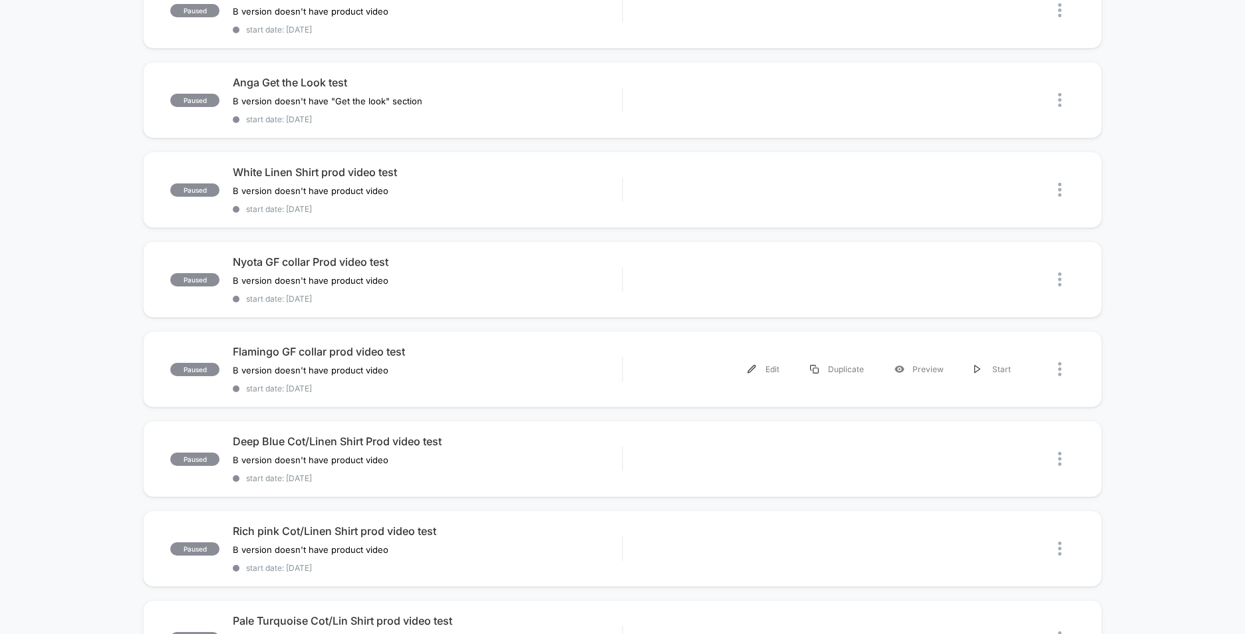
scroll to position [864, 0]
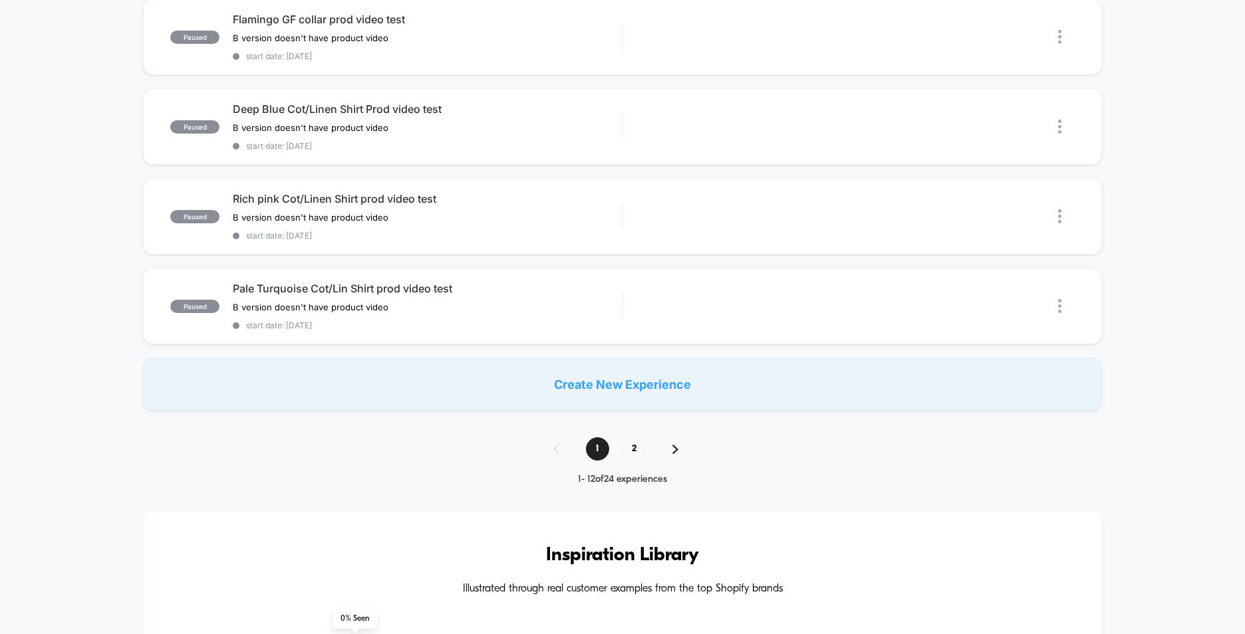
click at [678, 446] on img at bounding box center [675, 449] width 6 height 9
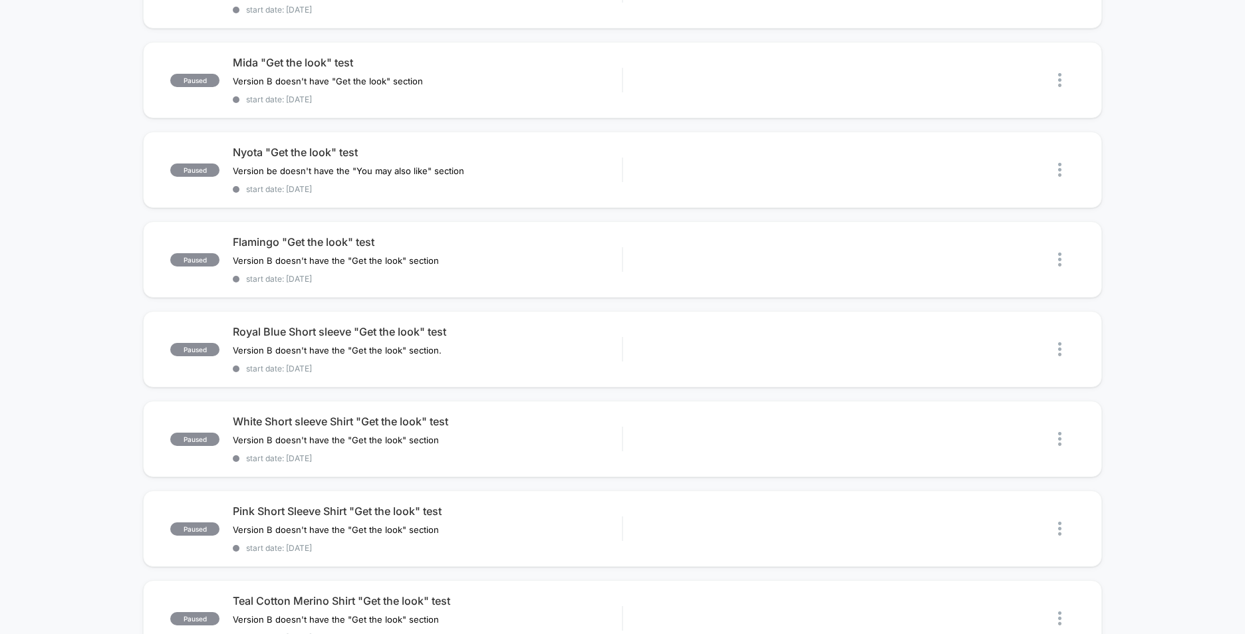
scroll to position [465, 0]
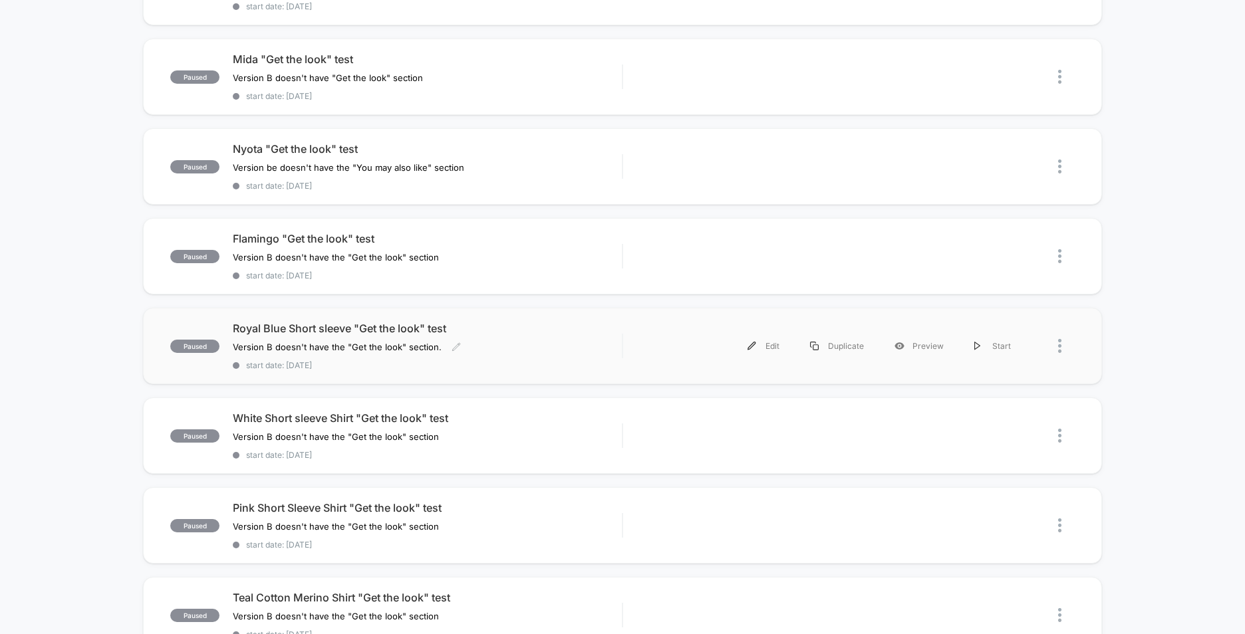
click at [529, 334] on span "Royal Blue Short sleeve "Get the look" test" at bounding box center [427, 328] width 389 height 13
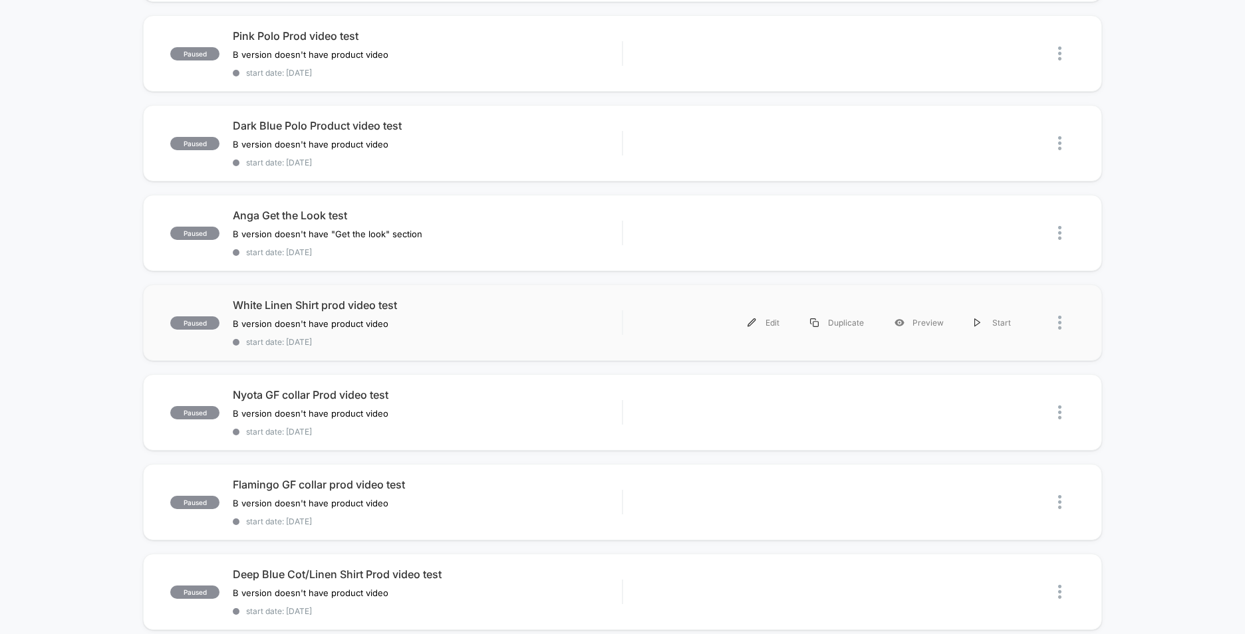
scroll to position [798, 0]
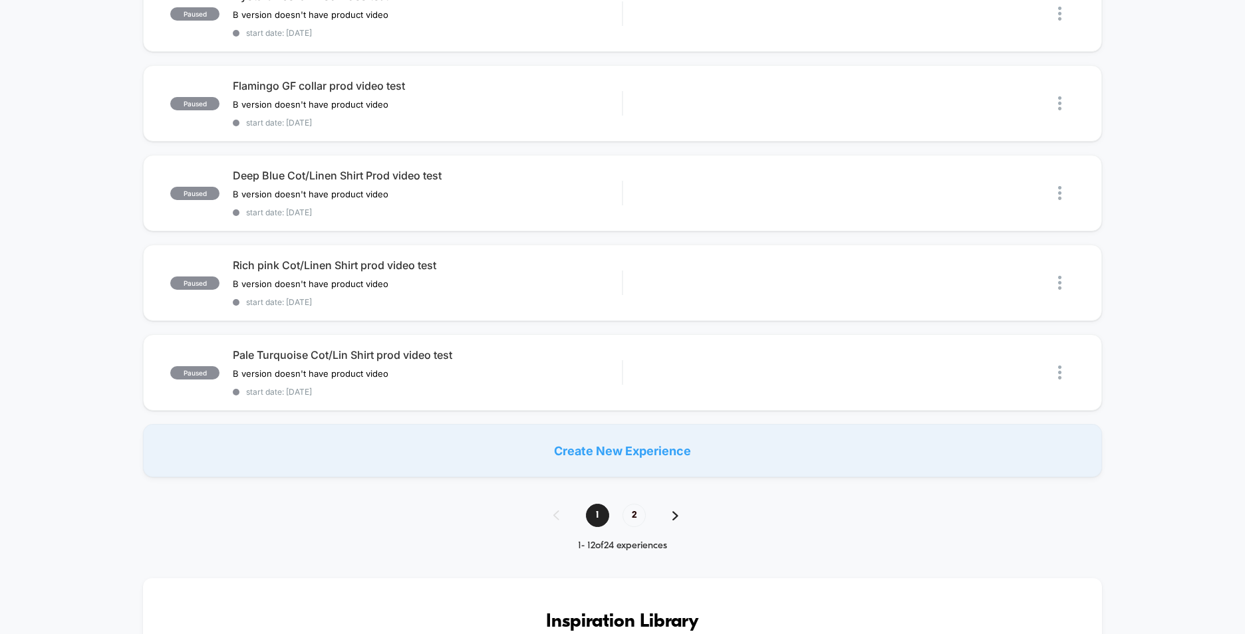
click at [672, 517] on div "1 2" at bounding box center [622, 515] width 165 height 23
click at [674, 517] on img at bounding box center [675, 515] width 6 height 9
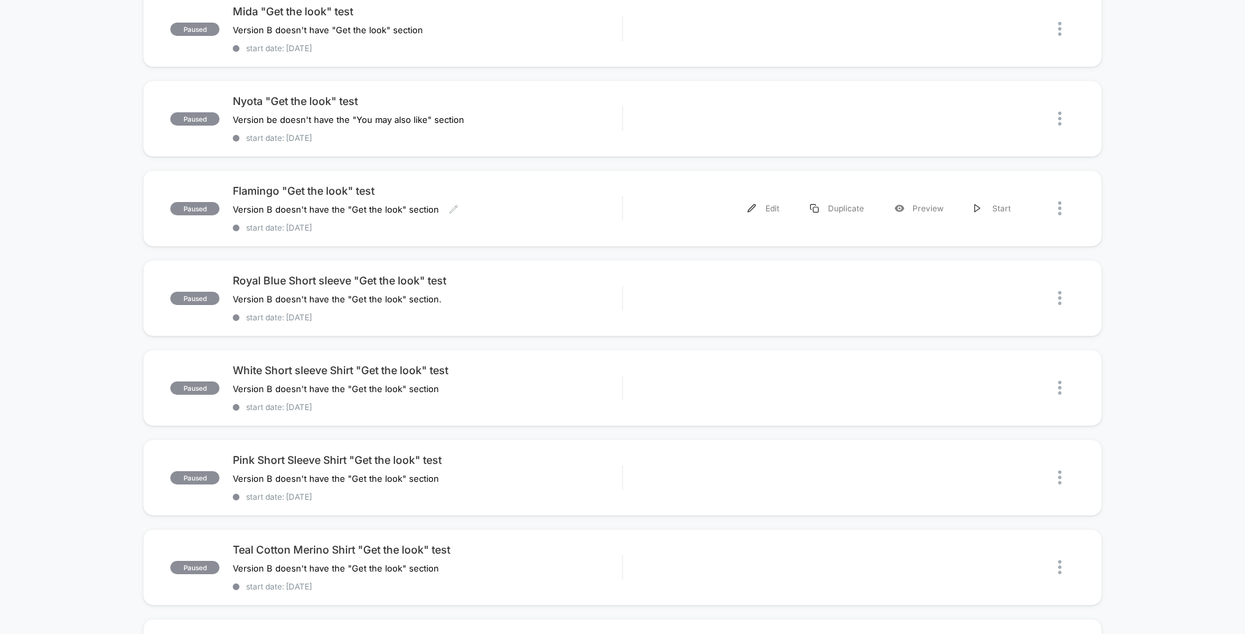
scroll to position [532, 0]
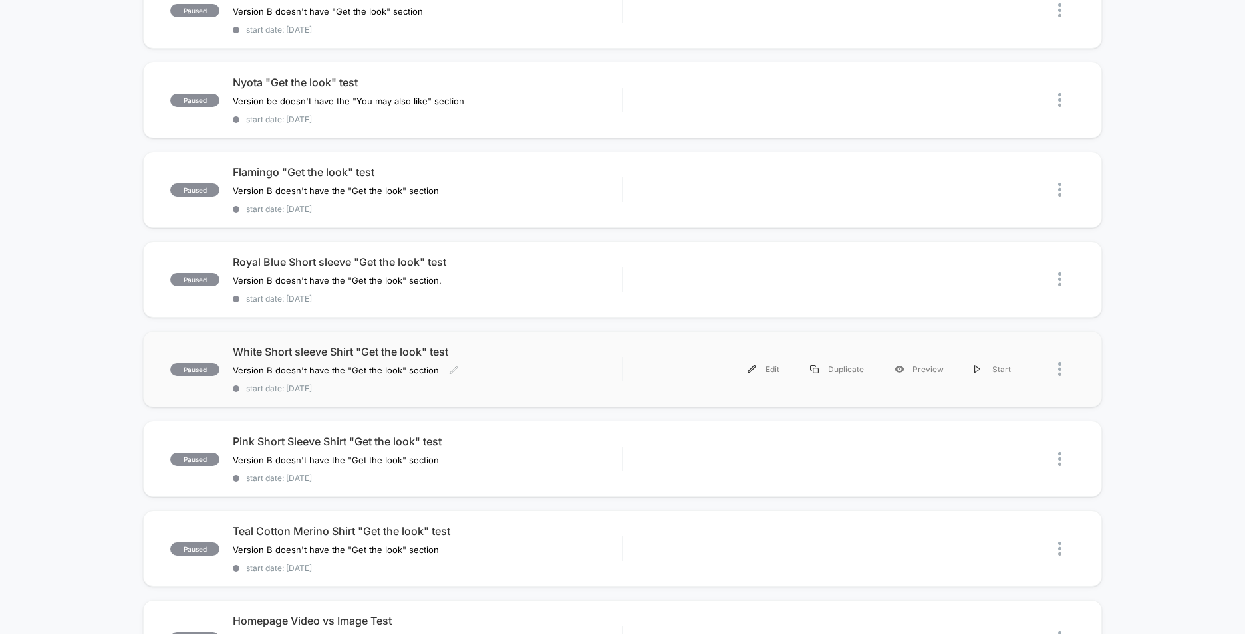
click at [616, 374] on div "White Short sleeve Shirt "Get the look" test Version B doesn't have the "Get th…" at bounding box center [427, 369] width 389 height 49
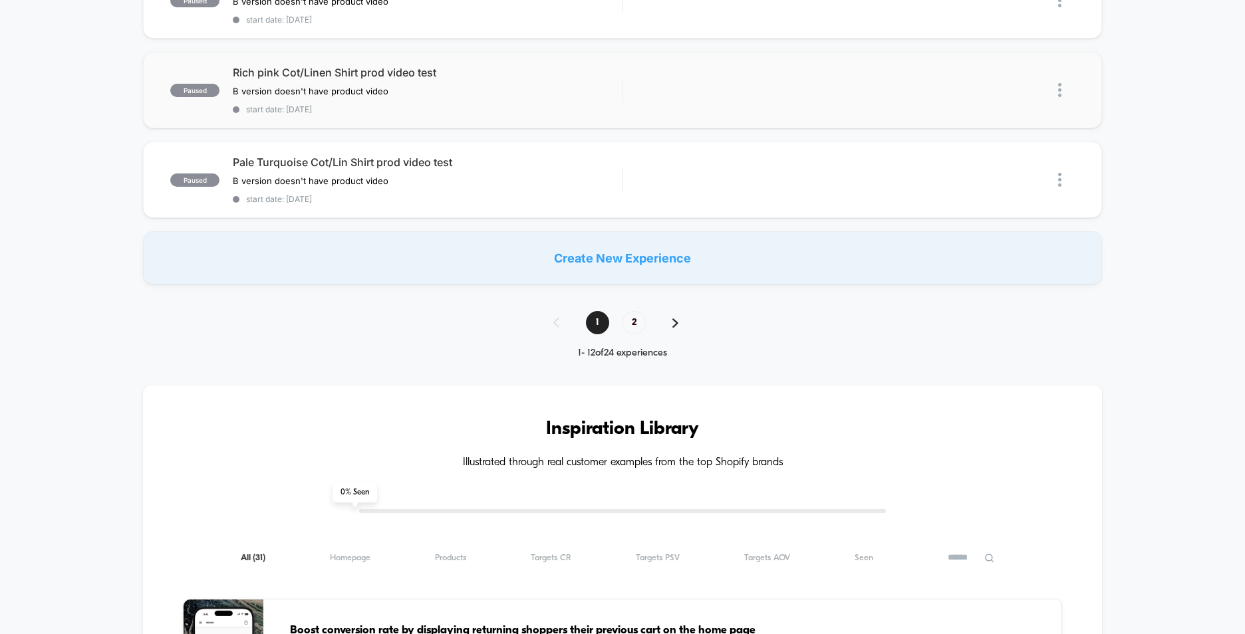
scroll to position [997, 0]
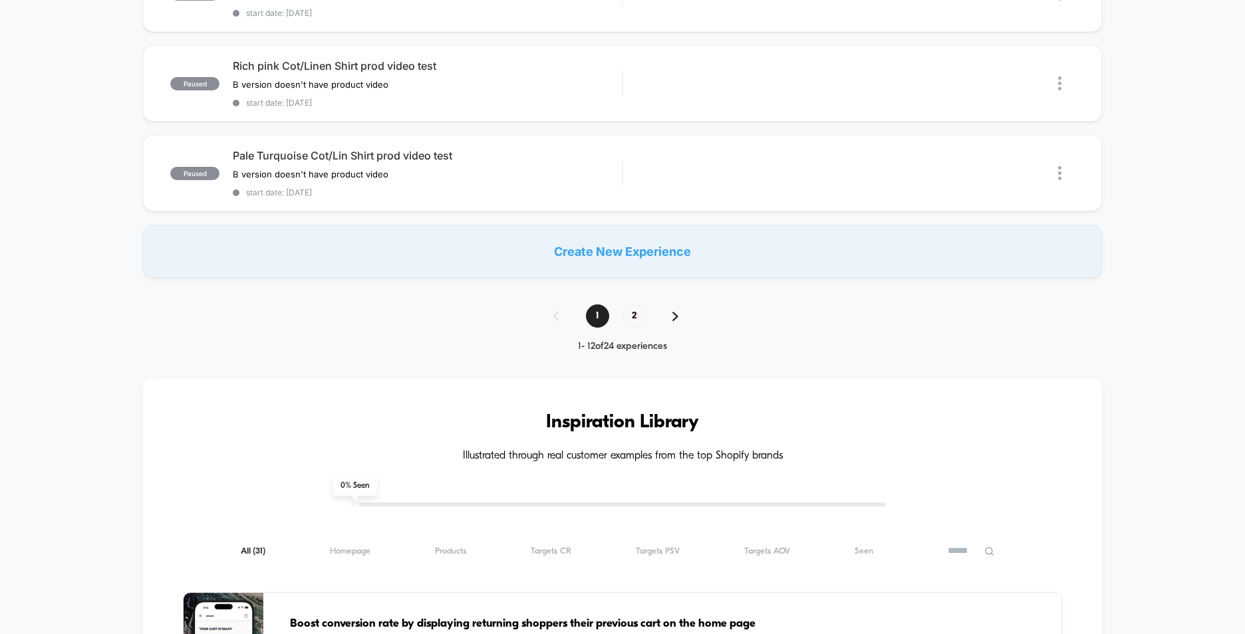
click at [676, 314] on img at bounding box center [675, 316] width 6 height 9
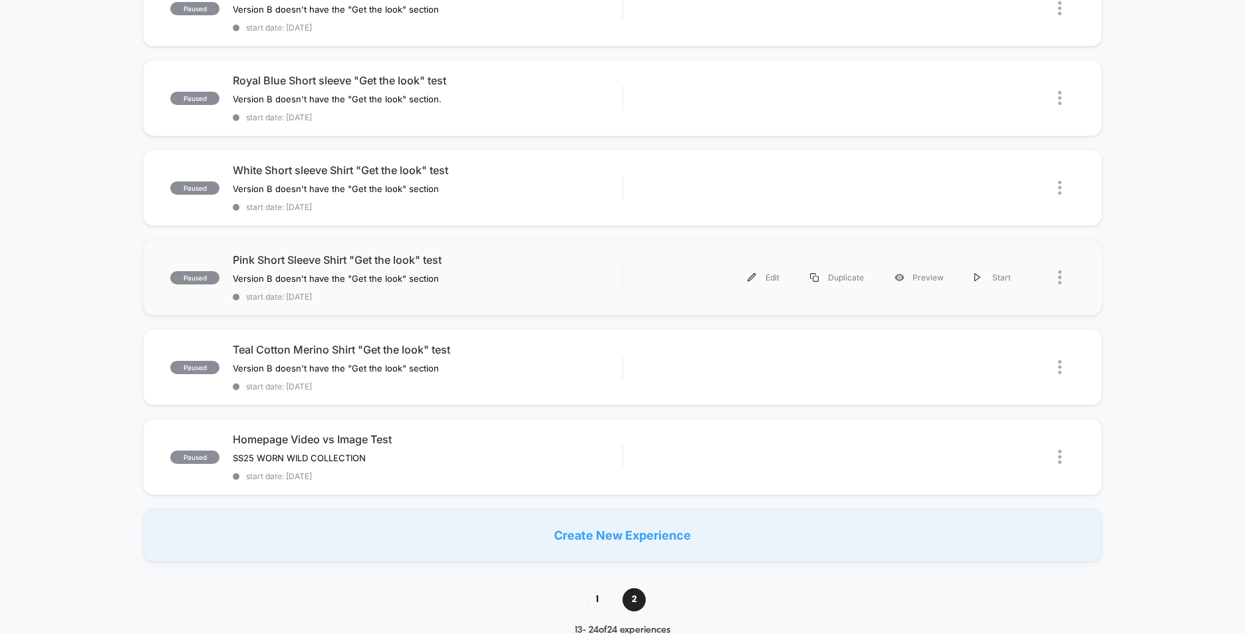
scroll to position [731, 0]
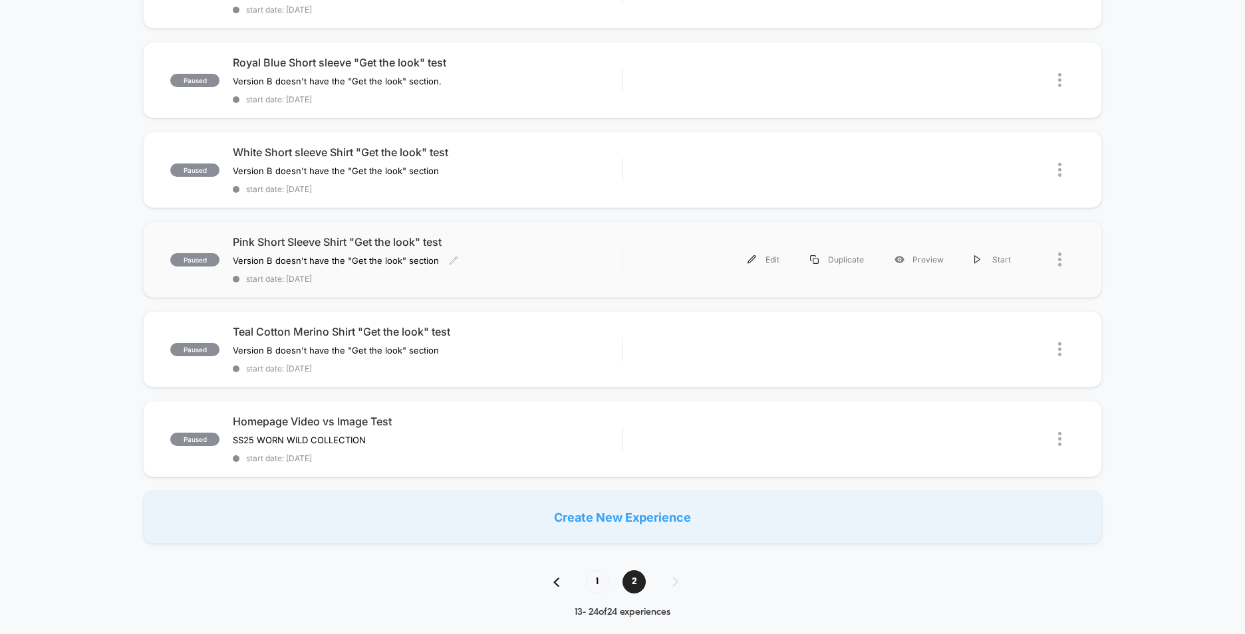
click at [529, 264] on div "Pink Short Sleeve Shirt "Get the look" test Version B doesn't have the "Get the…" at bounding box center [427, 259] width 389 height 49
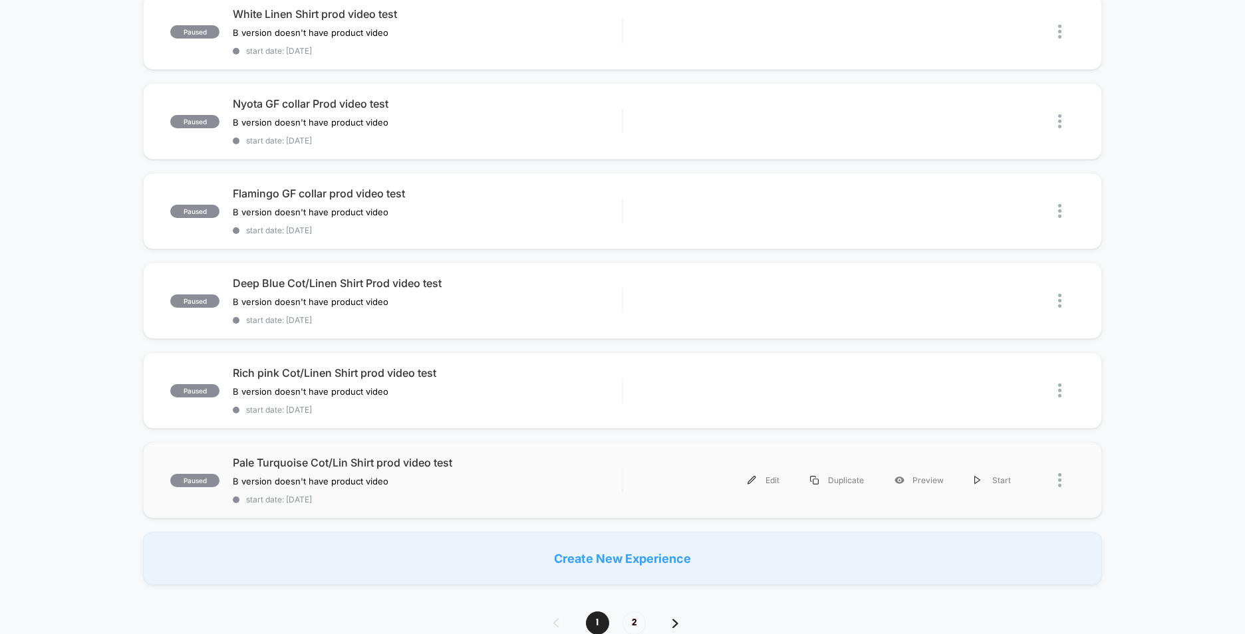
scroll to position [798, 0]
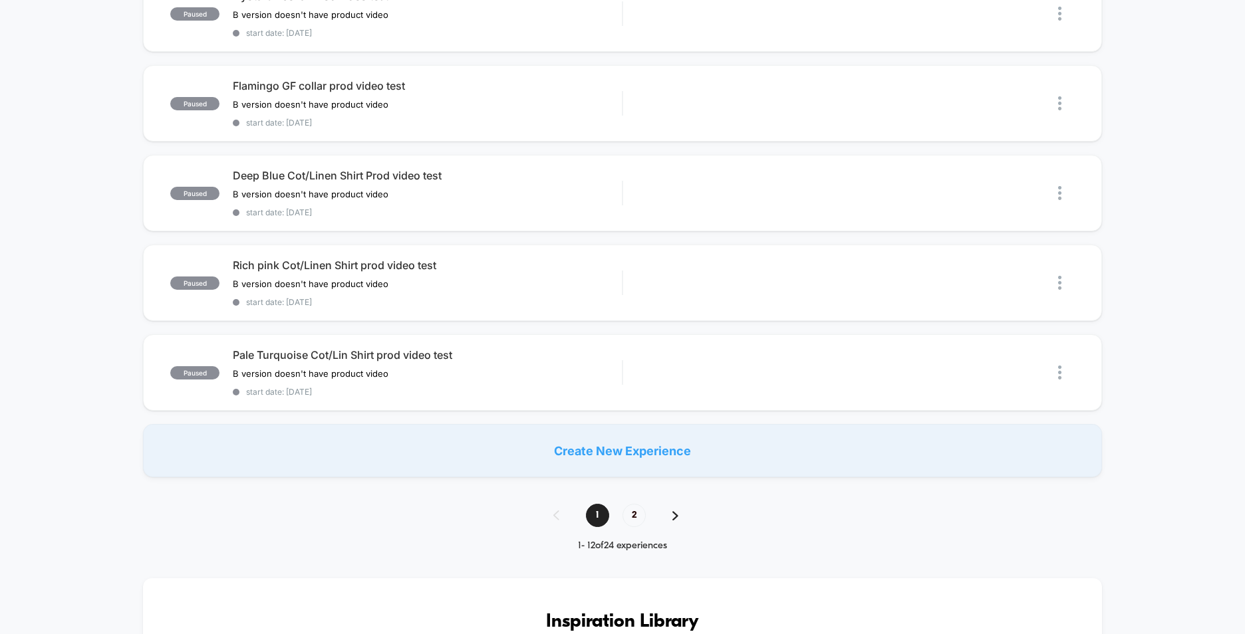
click at [674, 513] on img at bounding box center [675, 515] width 6 height 9
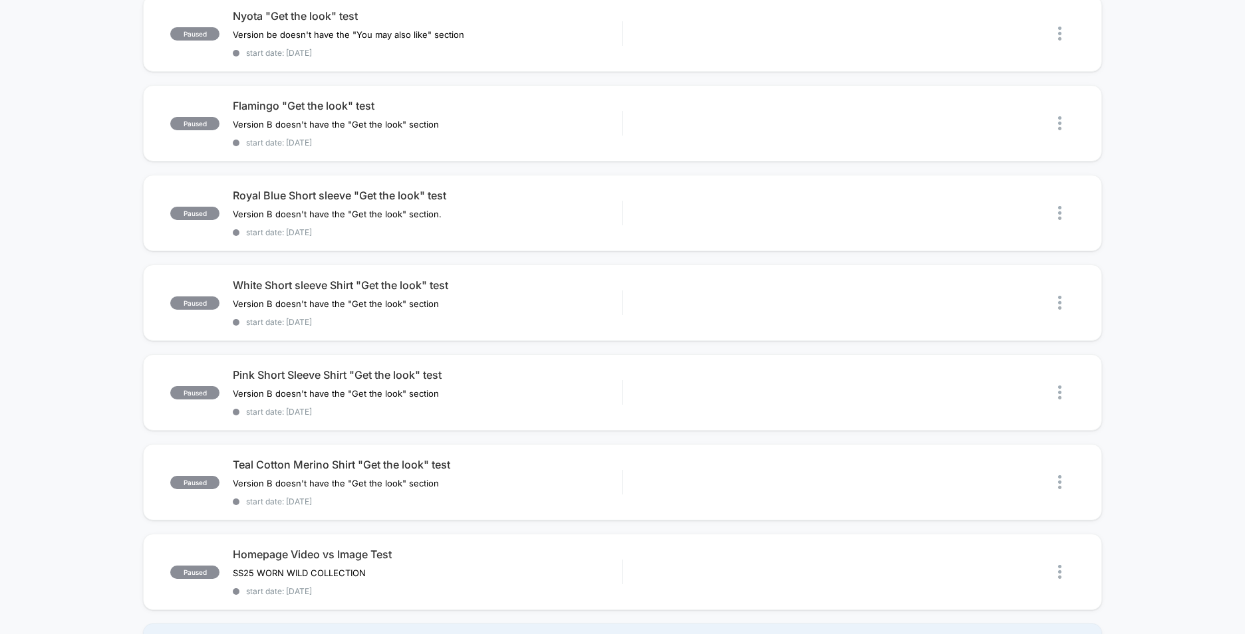
scroll to position [731, 0]
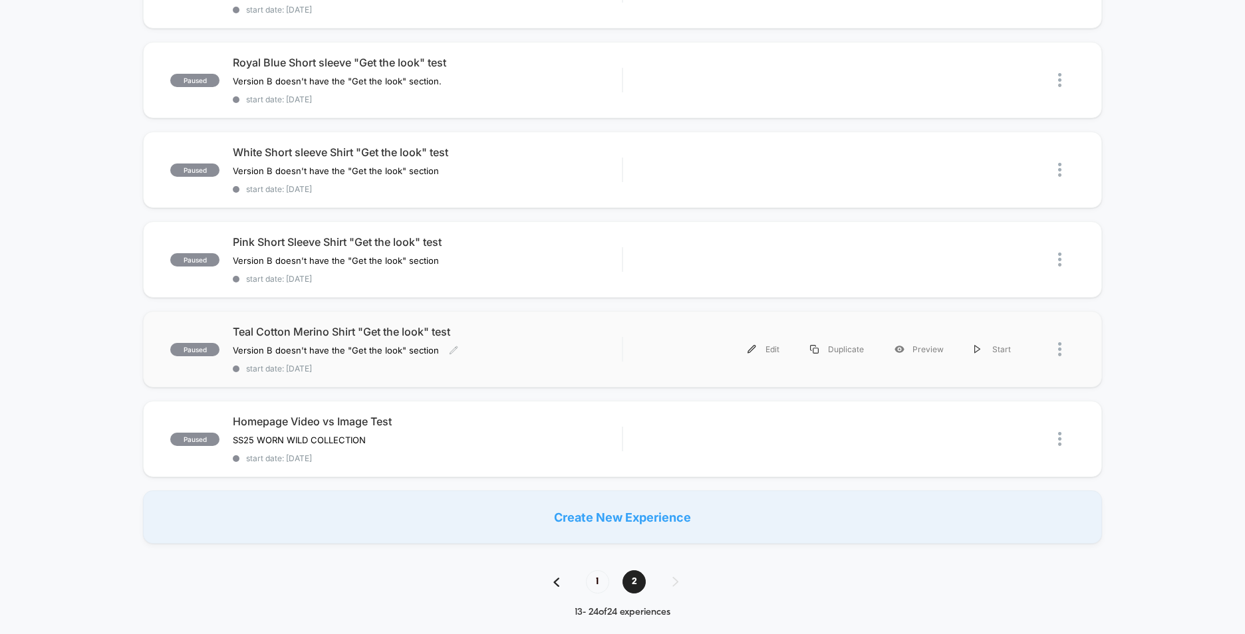
click at [508, 350] on div "Teal Cotton Merino Shirt "Get the look" test Version B doesn't have the "Get th…" at bounding box center [427, 349] width 389 height 49
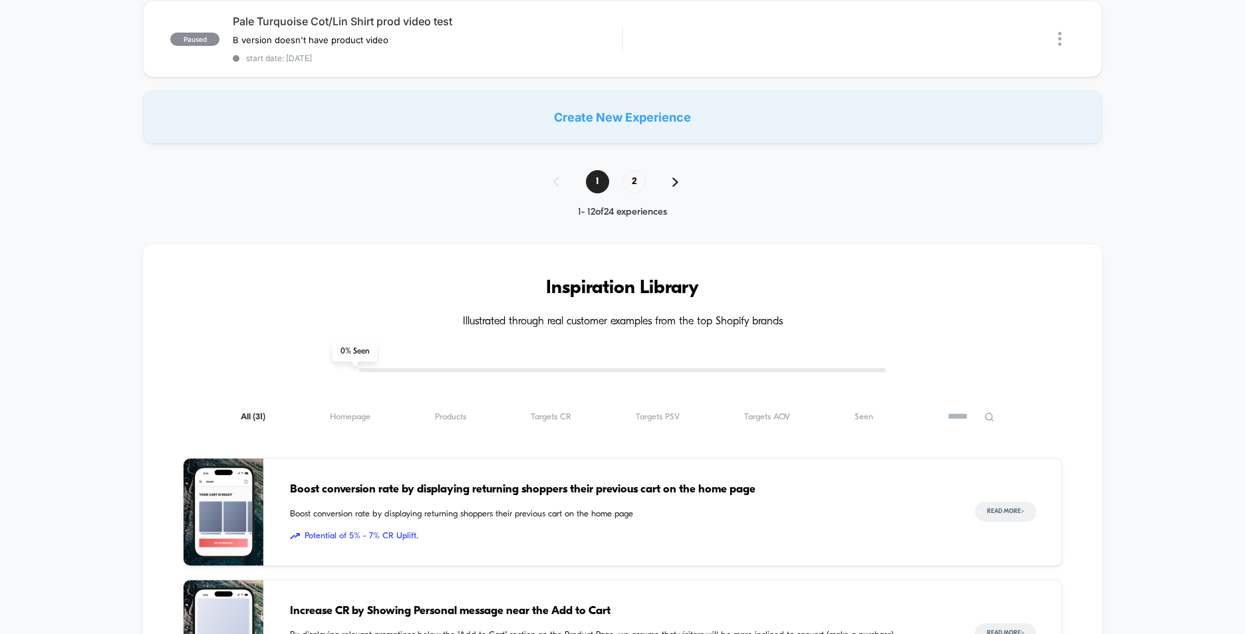
scroll to position [1130, 0]
click at [675, 185] on img at bounding box center [675, 183] width 6 height 9
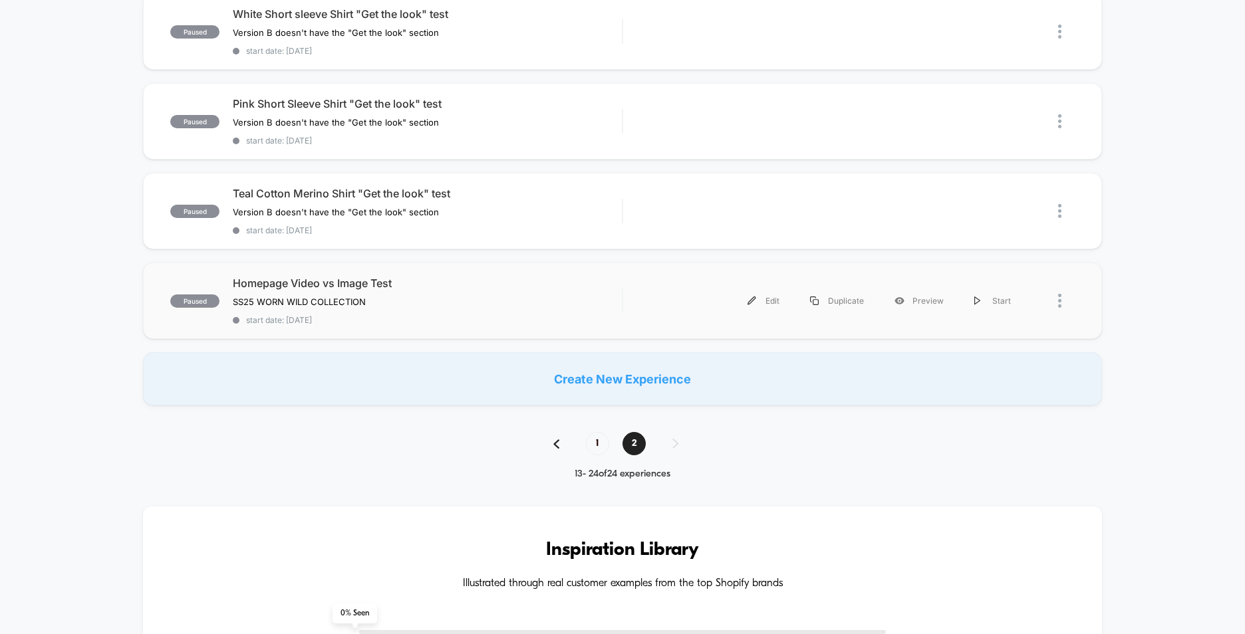
scroll to position [864, 0]
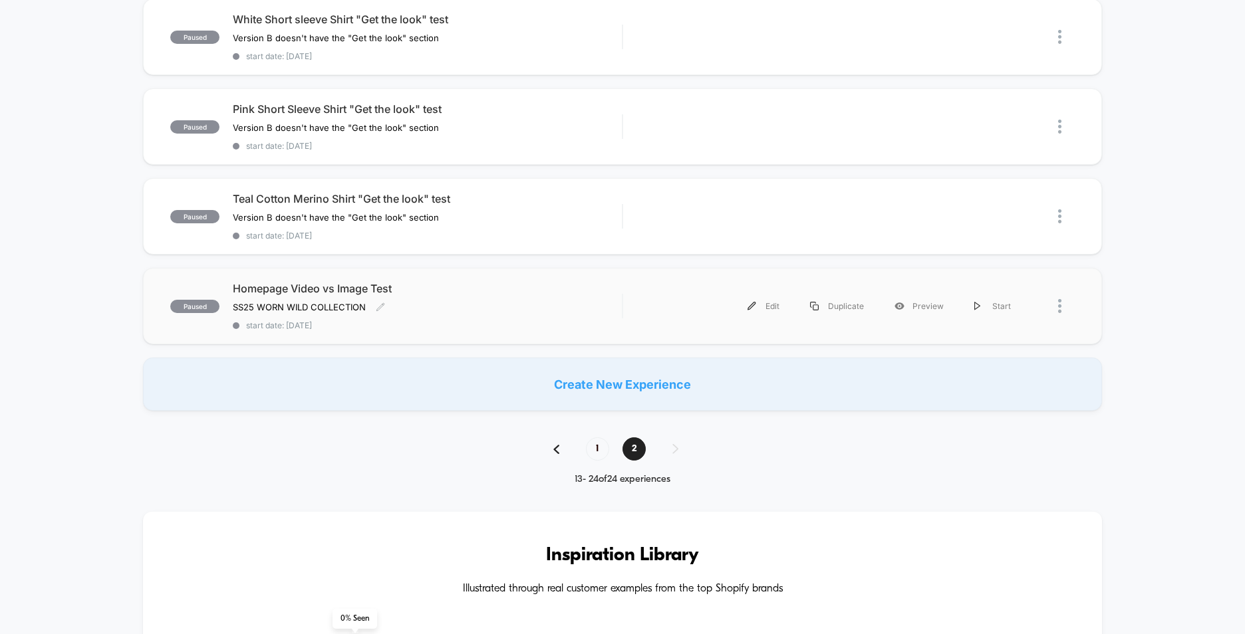
click at [439, 317] on div "Homepage Video vs Image Test SS25 WORN WILD COLLECTION Click to edit experience…" at bounding box center [427, 306] width 389 height 49
